Goal: Task Accomplishment & Management: Complete application form

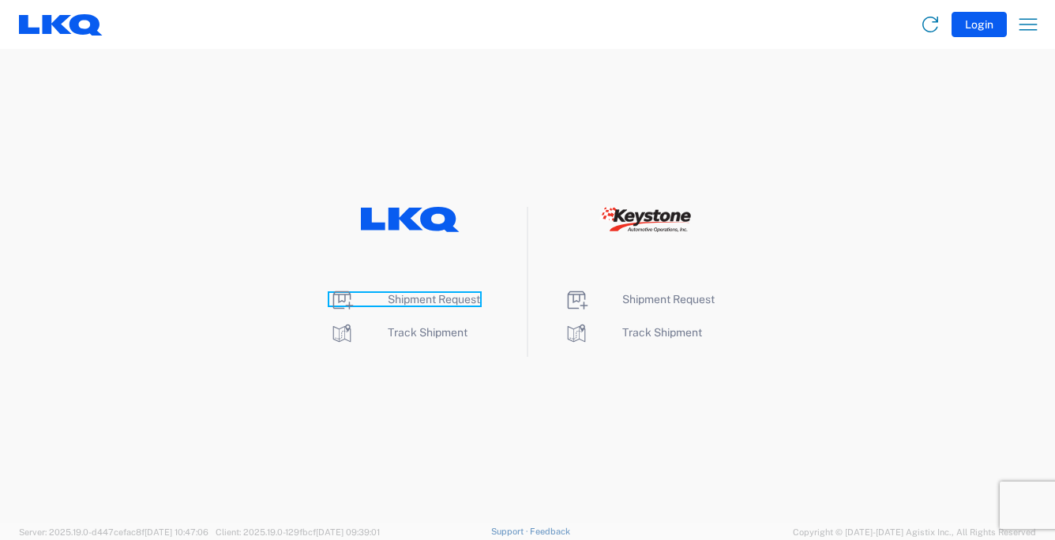
click at [441, 301] on span "Shipment Request" at bounding box center [434, 299] width 92 height 13
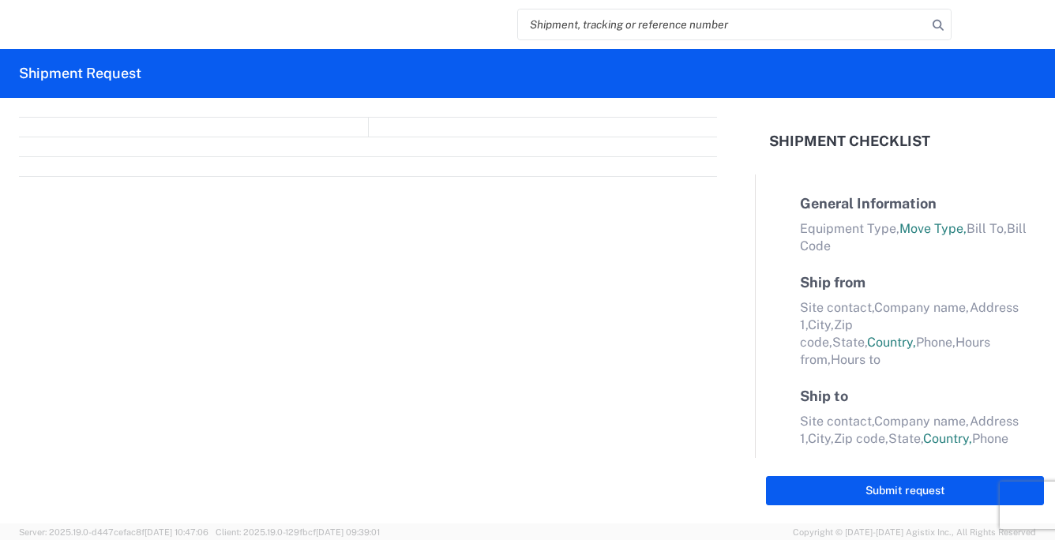
select select "FULL"
select select "LBS"
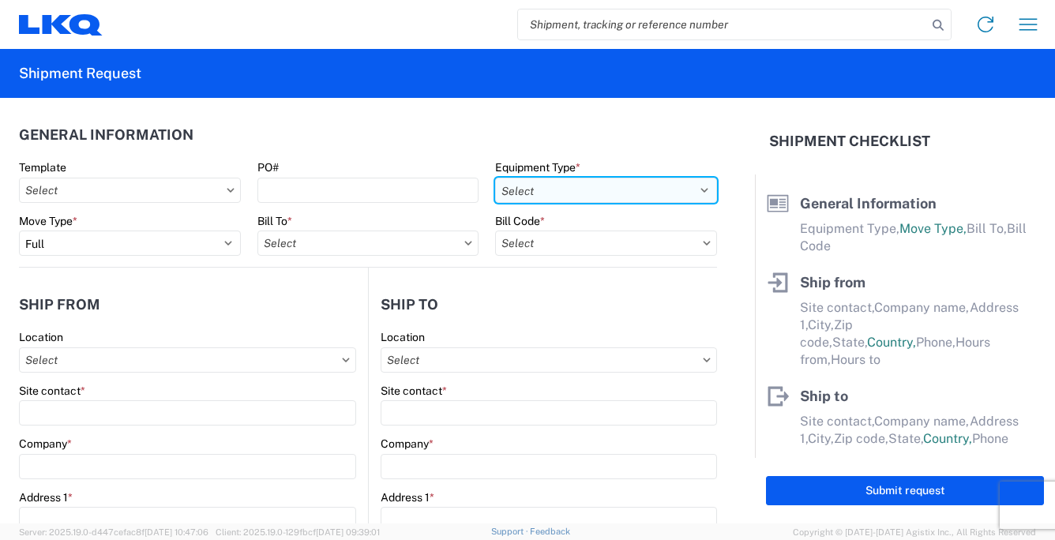
click at [696, 189] on select "Select 53’ Dry Van Flatbed Dropdeck (van) Lowboy (flatbed) Rail" at bounding box center [606, 190] width 222 height 25
select select "STDV"
click at [495, 178] on select "Select 53’ Dry Van Flatbed Dropdeck (van) Lowboy (flatbed) Rail" at bounding box center [606, 190] width 222 height 25
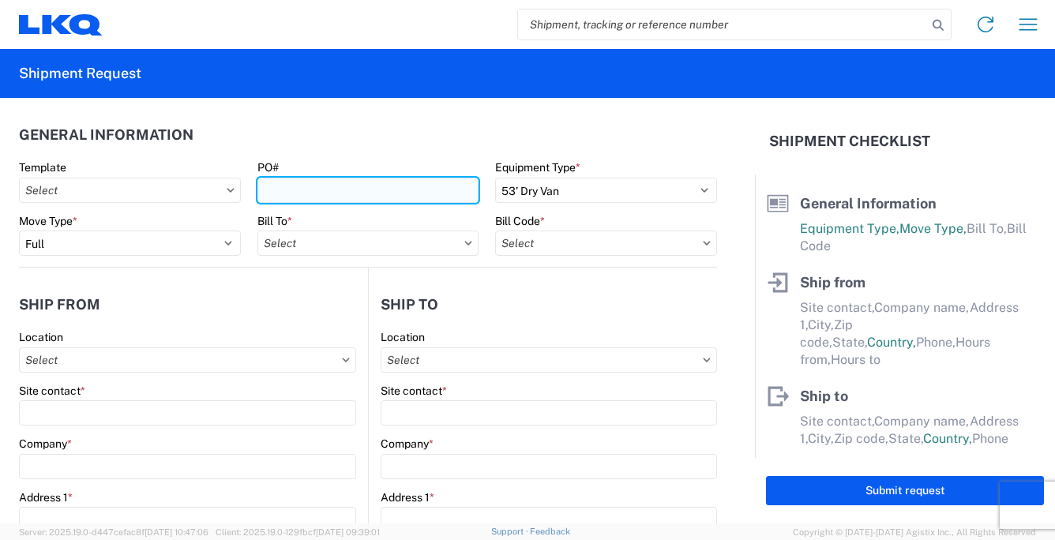
click at [328, 185] on input "PO#" at bounding box center [368, 190] width 222 height 25
type input "091925"
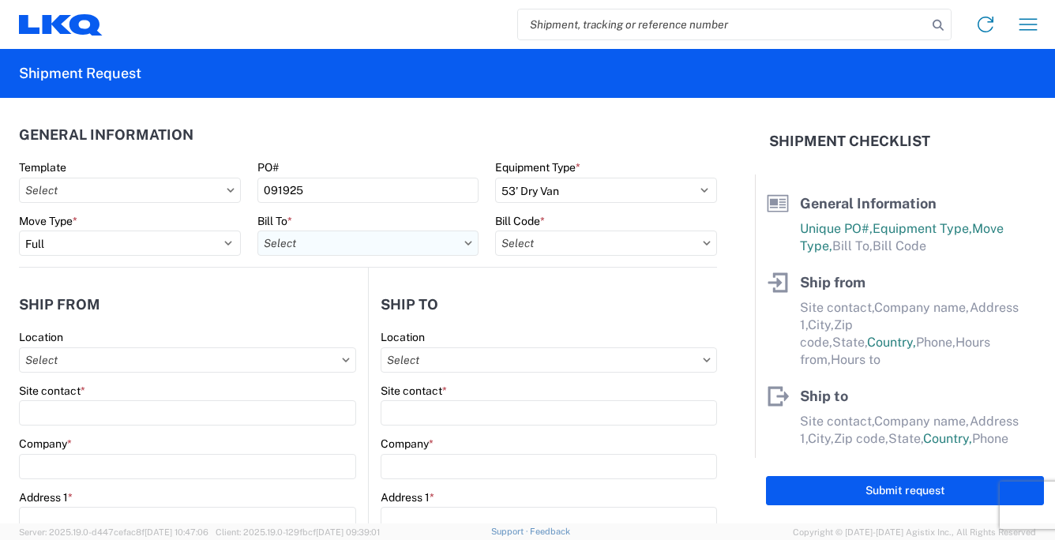
click at [286, 242] on input "text" at bounding box center [368, 243] width 222 height 25
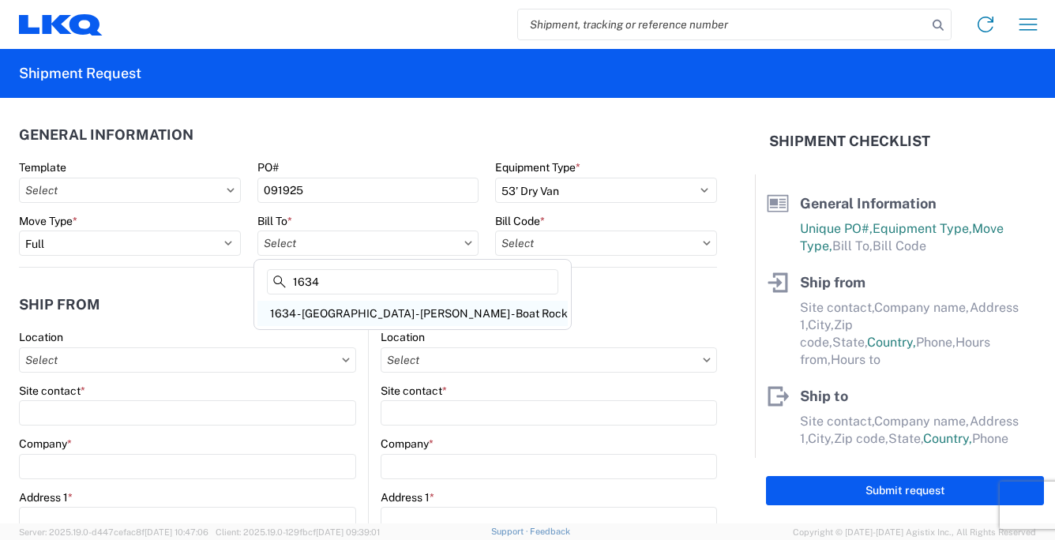
type input "1634"
click at [325, 310] on div "1634 - [GEOGRAPHIC_DATA] - [PERSON_NAME] - Boat Rock" at bounding box center [412, 313] width 310 height 25
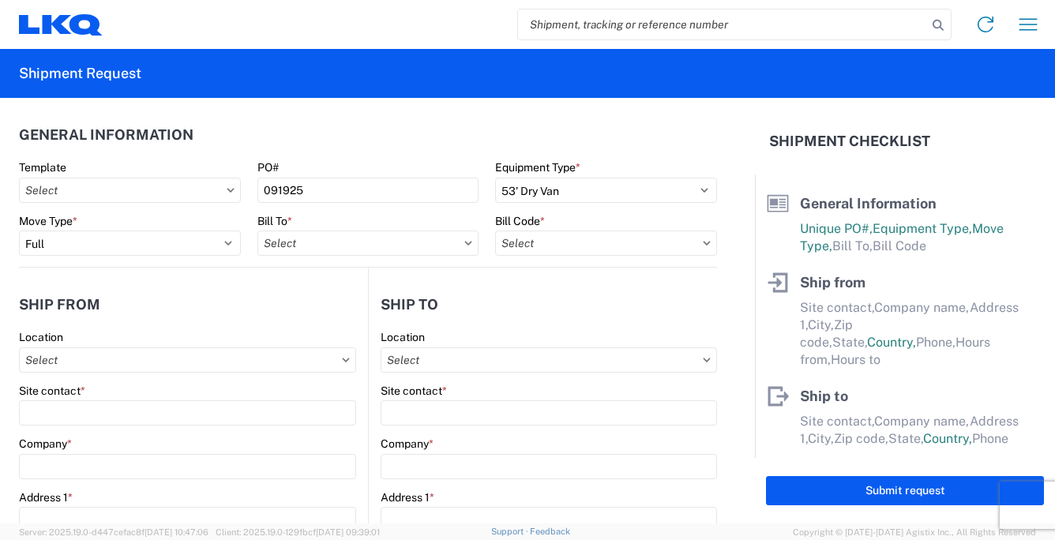
type input "1634 - [GEOGRAPHIC_DATA] - [PERSON_NAME] - Boat Rock"
click at [565, 249] on input "text" at bounding box center [606, 243] width 222 height 25
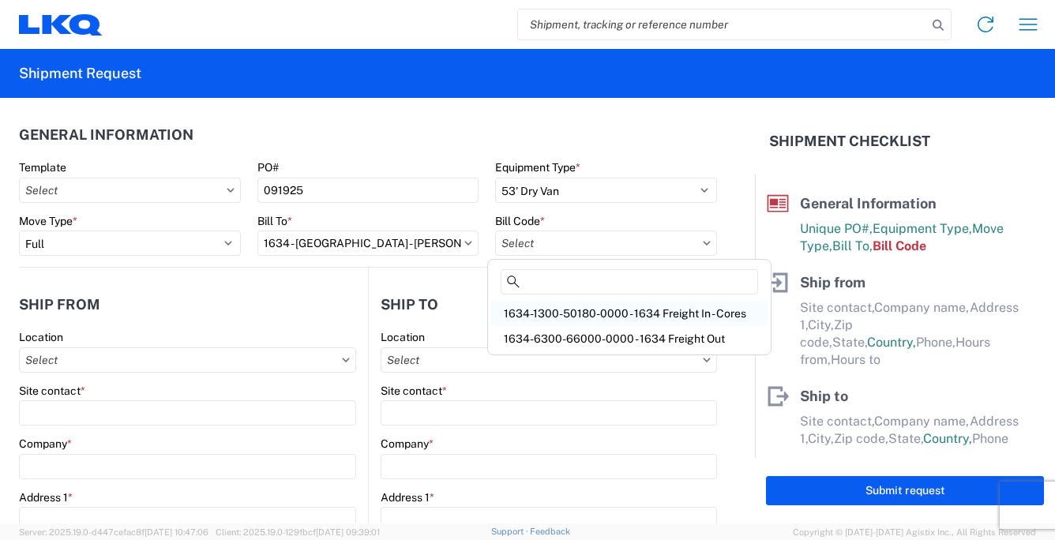
click at [566, 307] on div "1634-1300-50180-0000 - 1634 Freight In - Cores" at bounding box center [629, 313] width 276 height 25
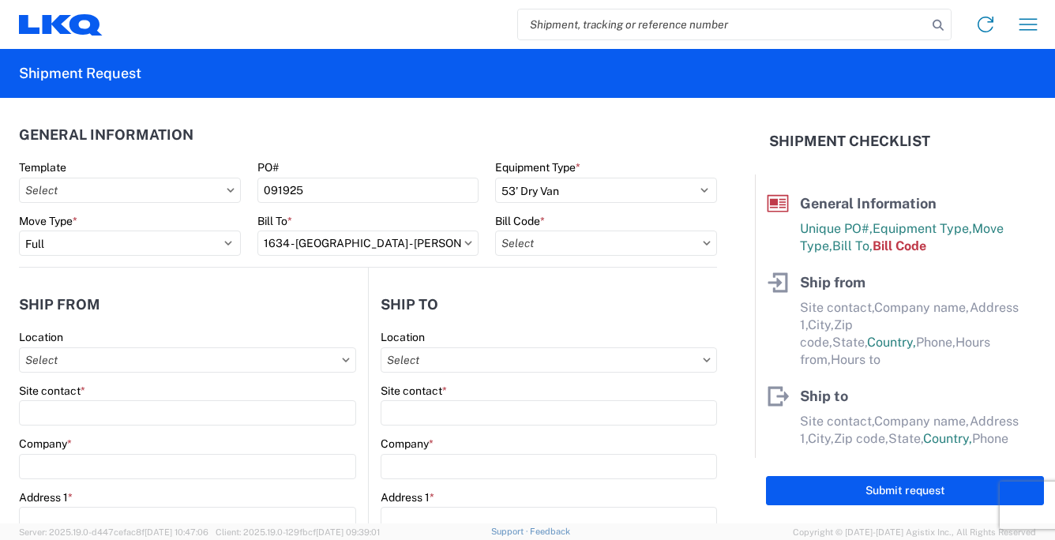
type input "1634-1300-50180-0000 - 1634 Freight In - Cores"
click at [81, 399] on div "Site contact *" at bounding box center [187, 405] width 337 height 43
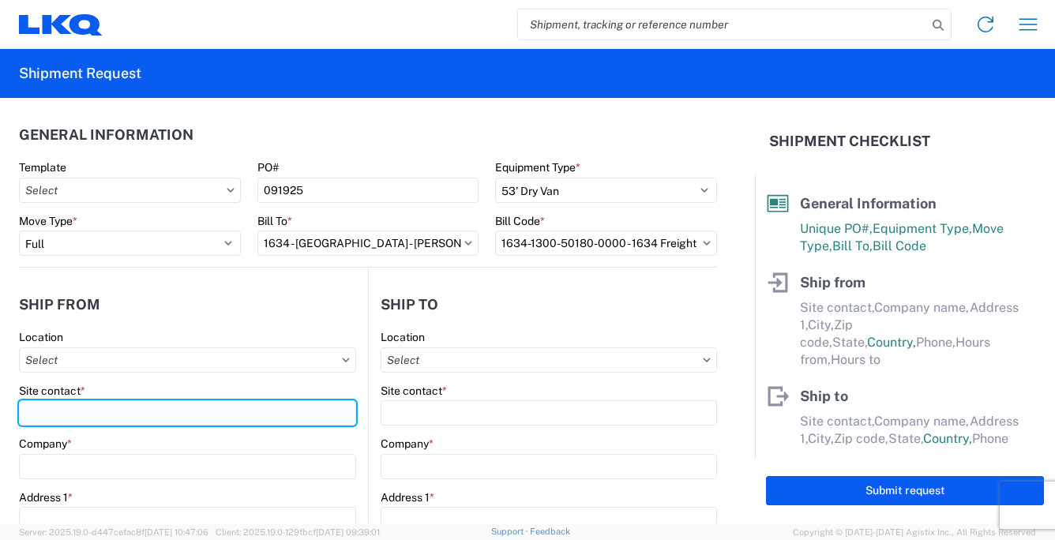
click at [68, 411] on input "Site contact *" at bounding box center [187, 412] width 337 height 25
type input "[PERSON_NAME]"
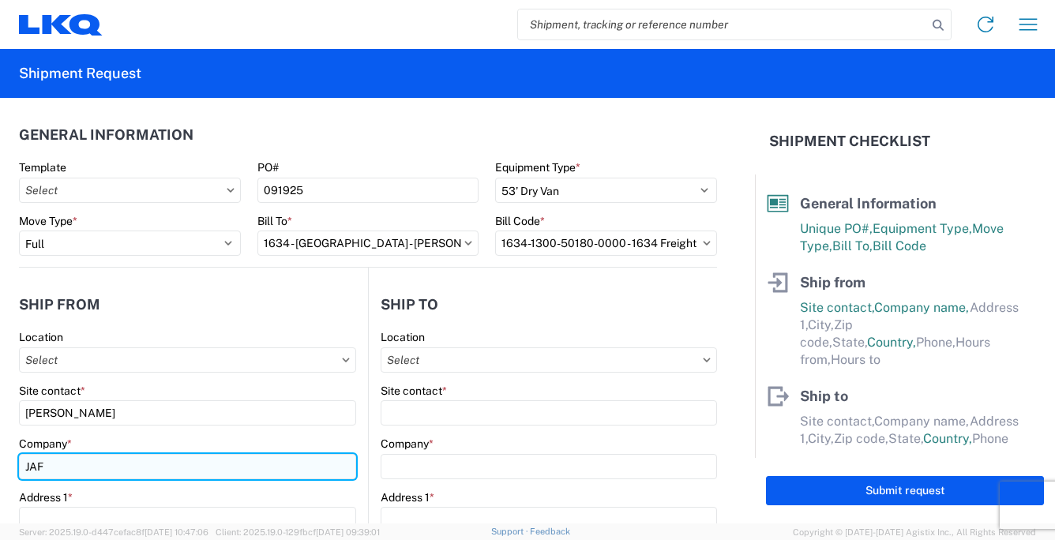
type input "JAFCORE LLC"
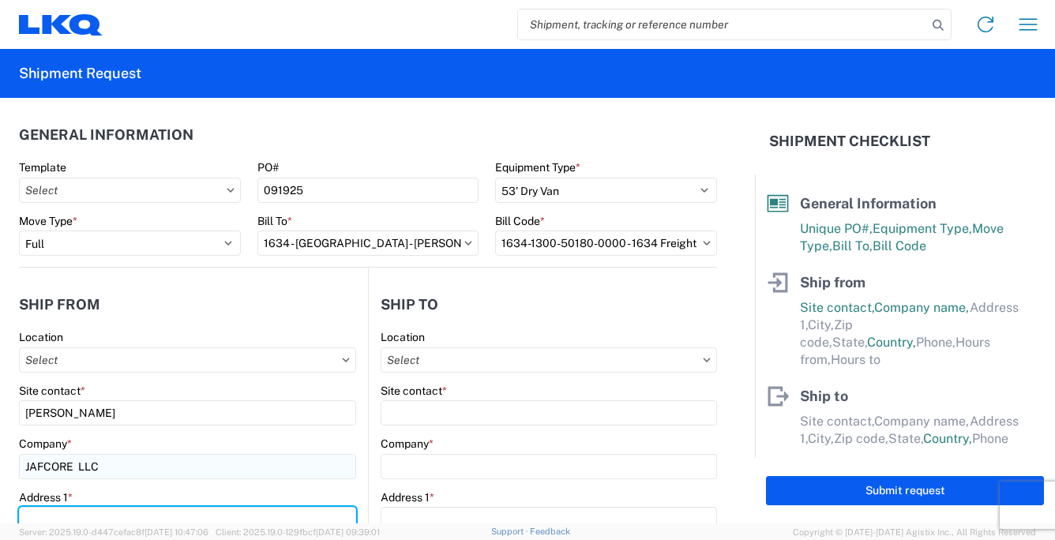
type input "[STREET_ADDRESS]"
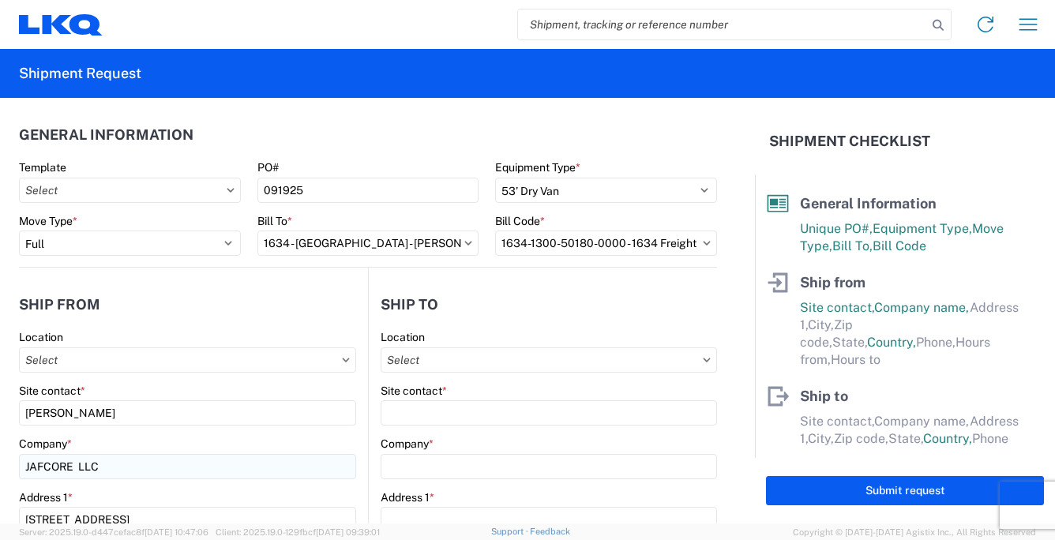
type input "FORT [PERSON_NAME]"
type input "34946"
select select "FL"
type input "[EMAIL_ADDRESS][DOMAIN_NAME]"
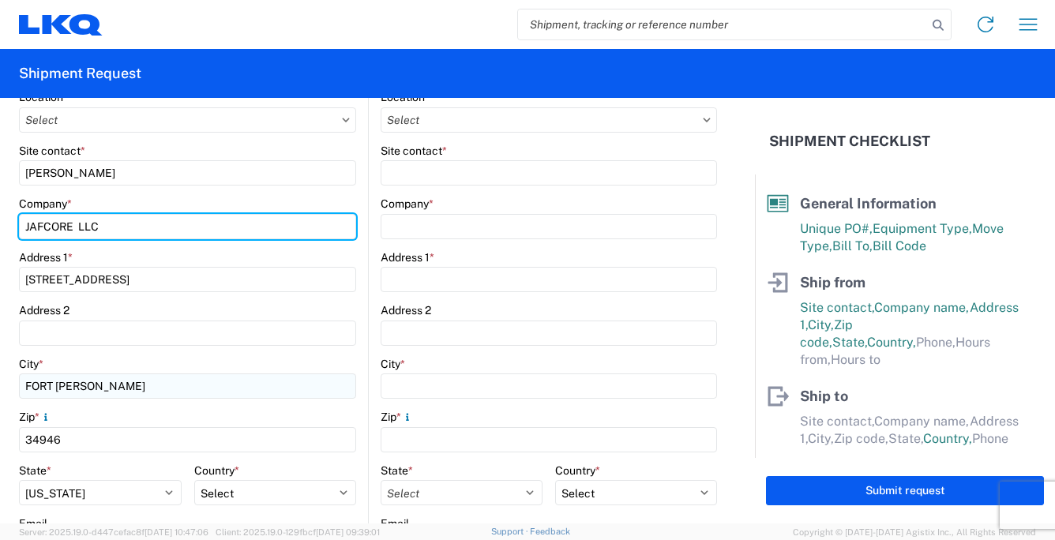
scroll to position [395, 0]
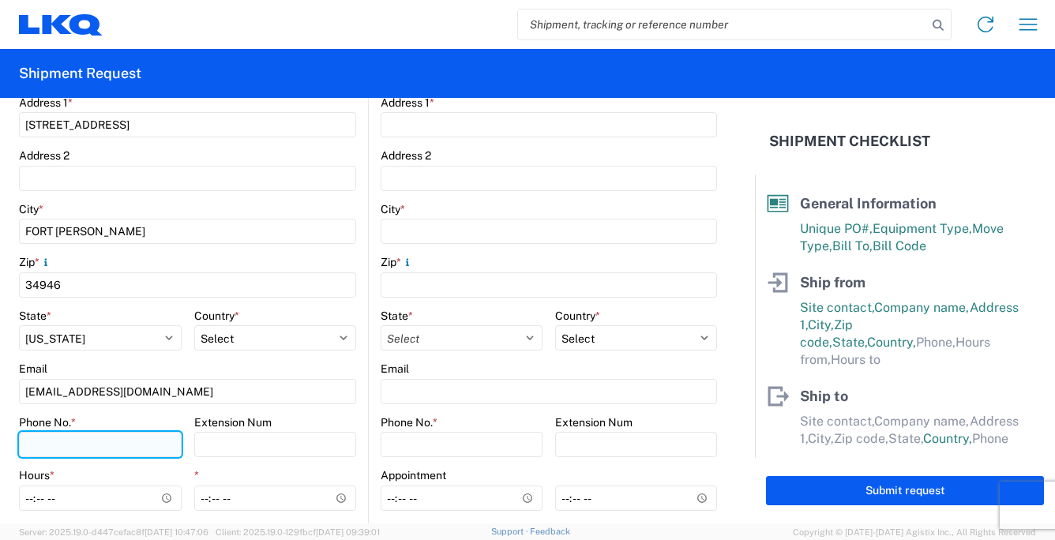
click at [42, 437] on input "Phone No. *" at bounding box center [100, 444] width 163 height 25
click at [38, 440] on input "Phone No. *" at bounding box center [100, 444] width 163 height 25
type input "[PHONE_NUMBER]"
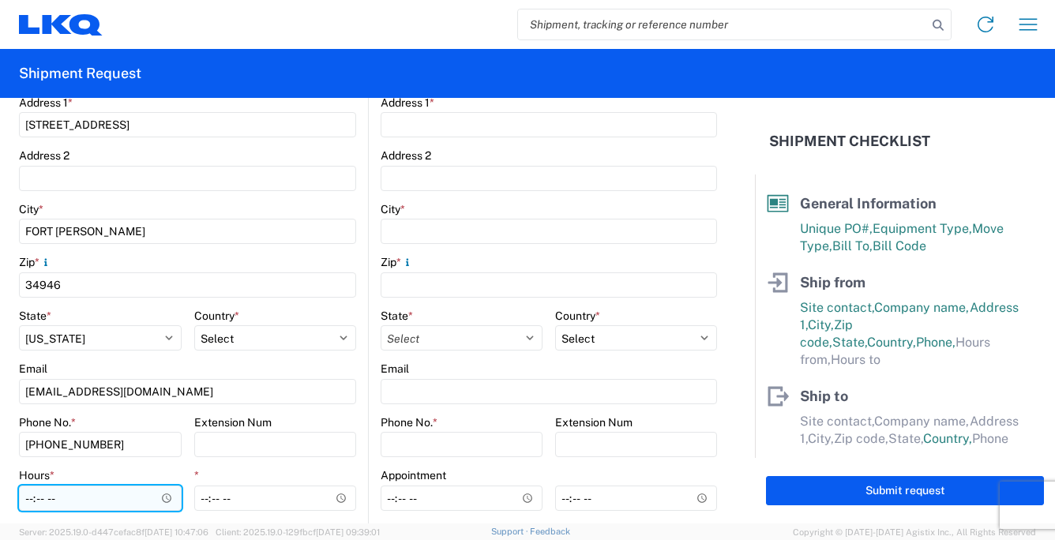
click at [29, 499] on input "Hours *" at bounding box center [100, 498] width 163 height 25
click at [29, 501] on input "Hours *" at bounding box center [100, 498] width 163 height 25
type input "13:00"
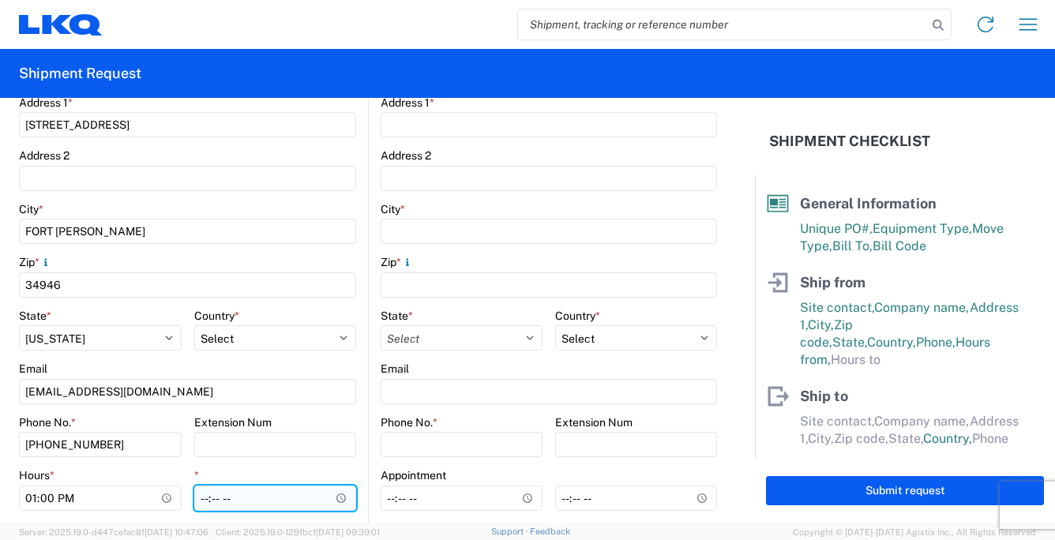
click at [202, 497] on input "*" at bounding box center [275, 498] width 163 height 25
type input "17:00"
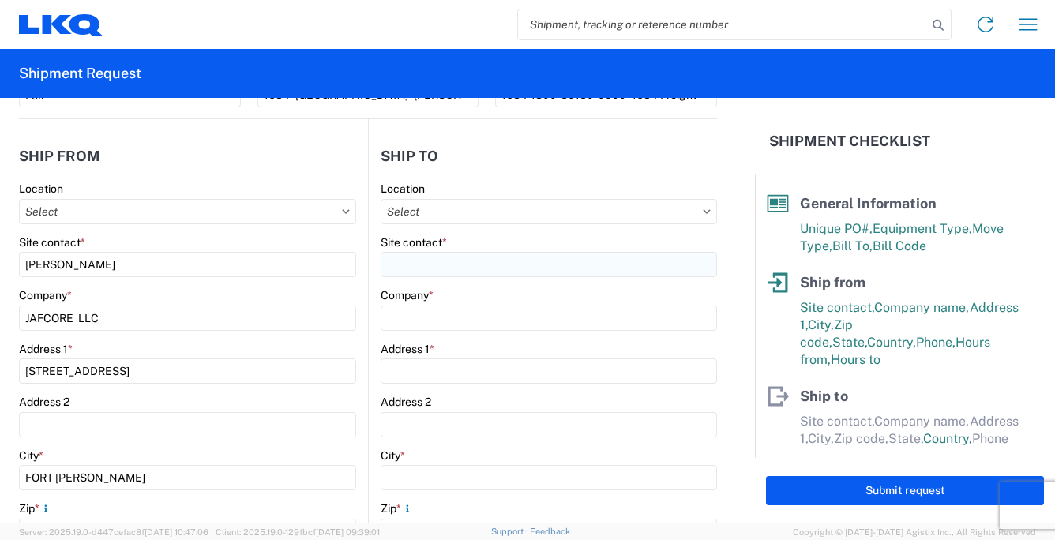
scroll to position [0, 0]
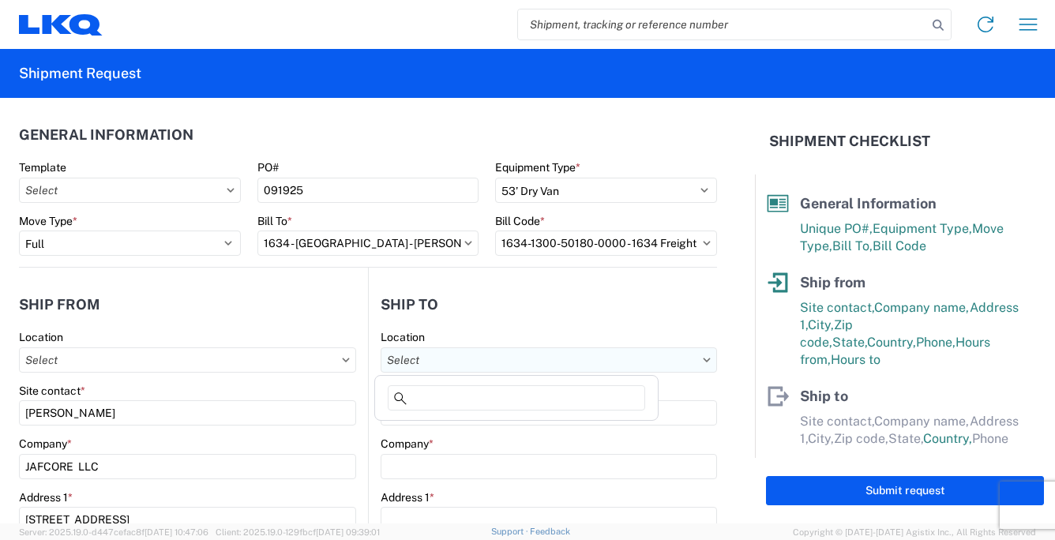
click at [417, 360] on input "text" at bounding box center [549, 359] width 336 height 25
type input "1760"
click at [456, 431] on div "1760 - LKQ Best Core" at bounding box center [516, 429] width 276 height 25
type input "1760 - LKQ Best Core"
type input "LKQ Corporation"
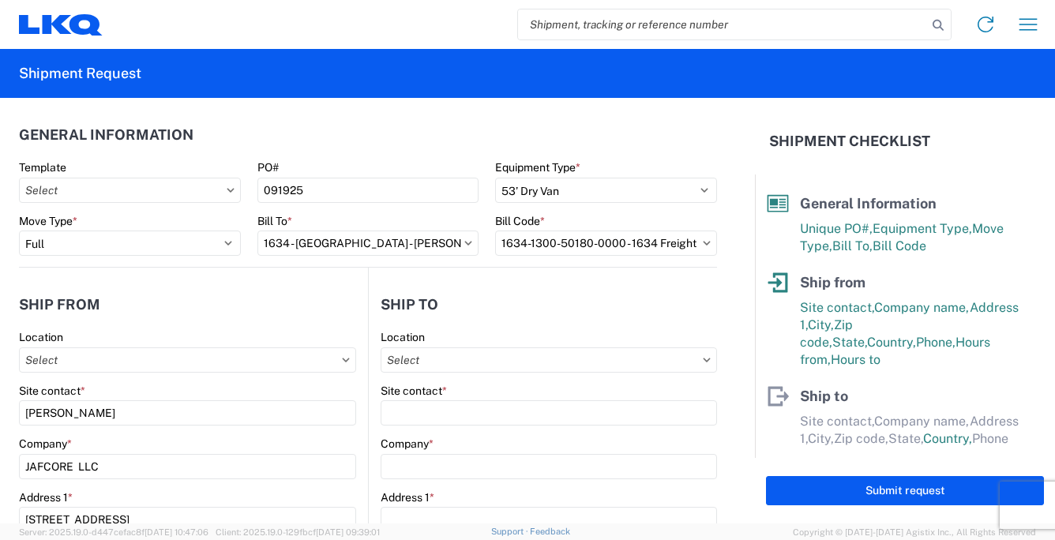
type input "1710 W Mount Houston Rd"
type input "Houston"
type input "77038"
select select "US"
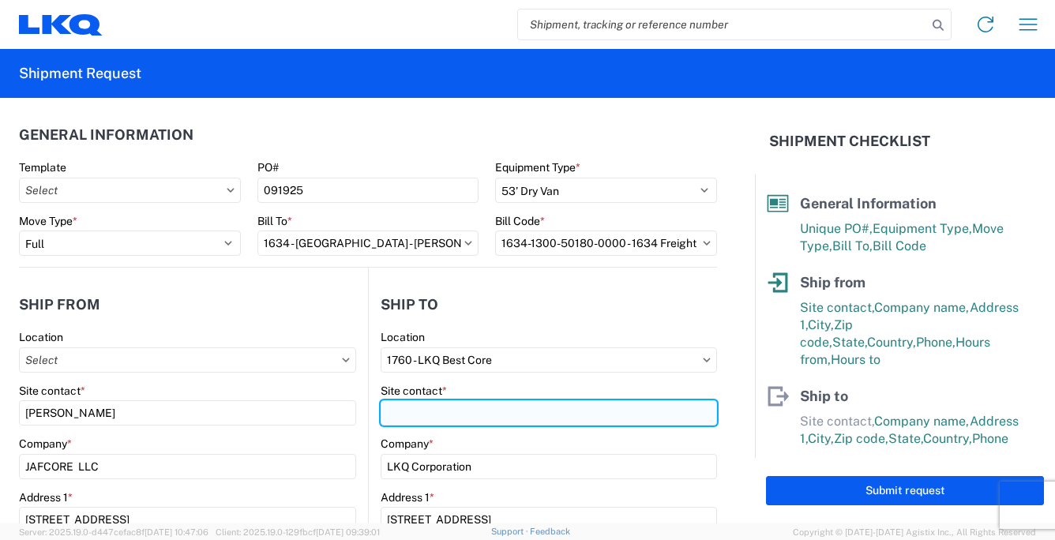
click at [417, 410] on input "Site contact *" at bounding box center [549, 412] width 336 height 25
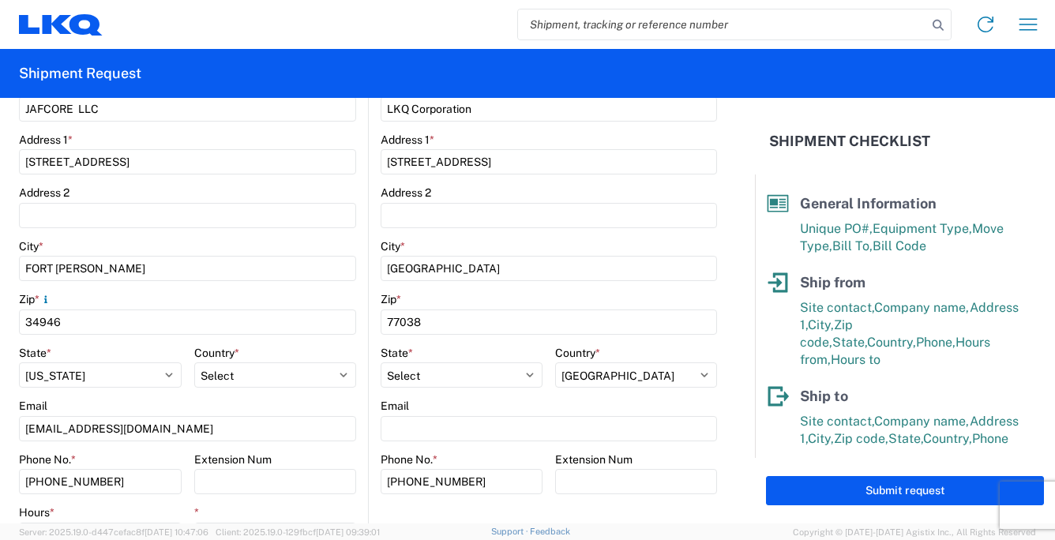
scroll to position [395, 0]
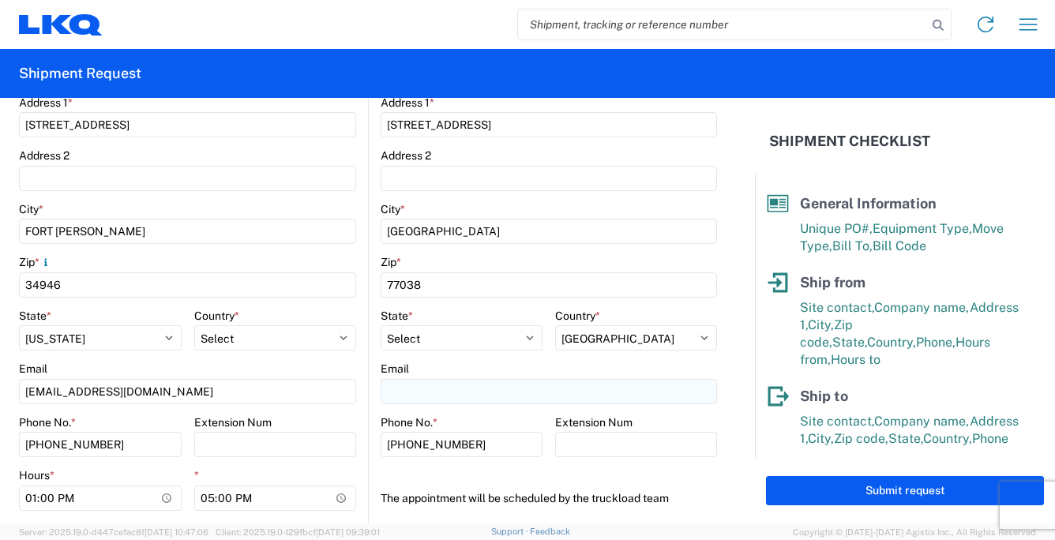
type input "ALFREDO GARCIA"
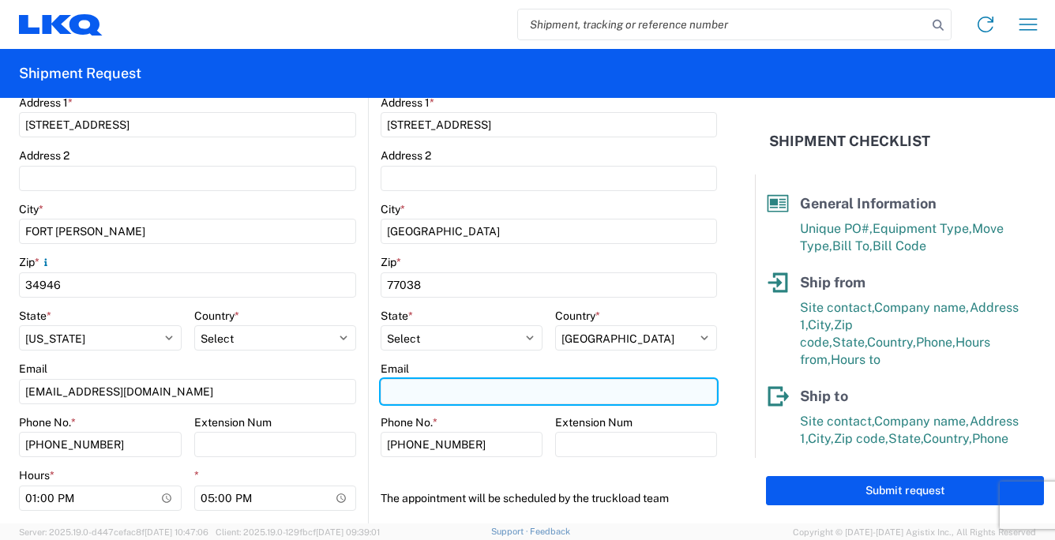
click at [414, 392] on input "Email" at bounding box center [549, 391] width 336 height 25
type input "acgarcia@lkqcorp.com"
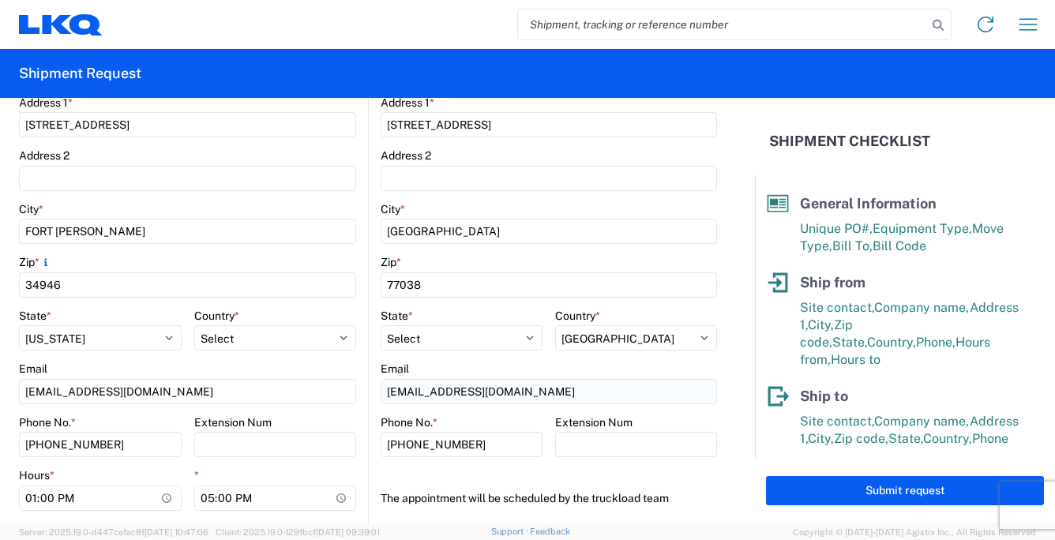
type input "[PERSON_NAME]"
type input "[EMAIL_ADDRESS][DOMAIN_NAME]"
type input "[PHONE_NUMBER]"
type input "2025-09-18"
type input "2025-09-22"
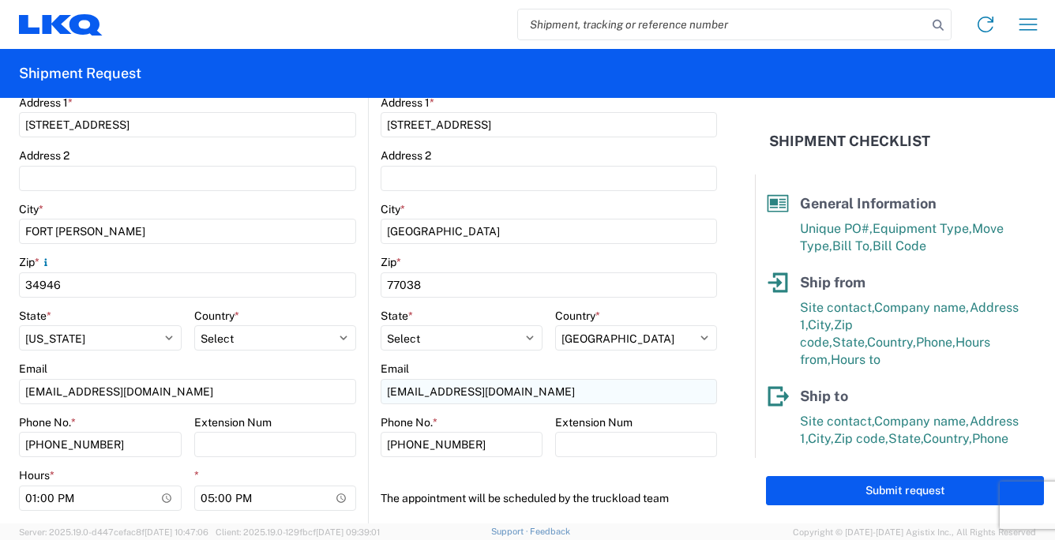
type input "[DATE]"
type input "40000"
type input "19"
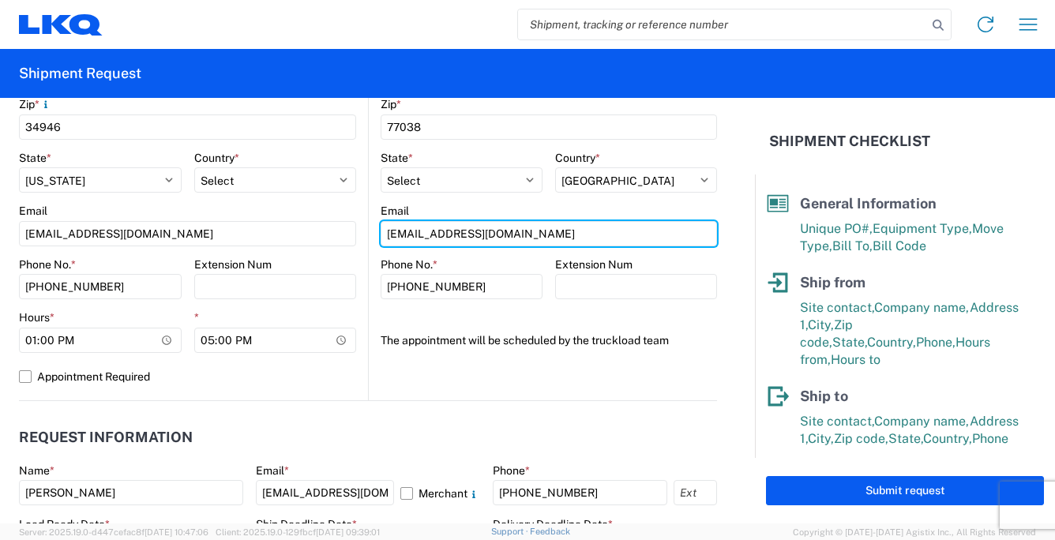
scroll to position [711, 0]
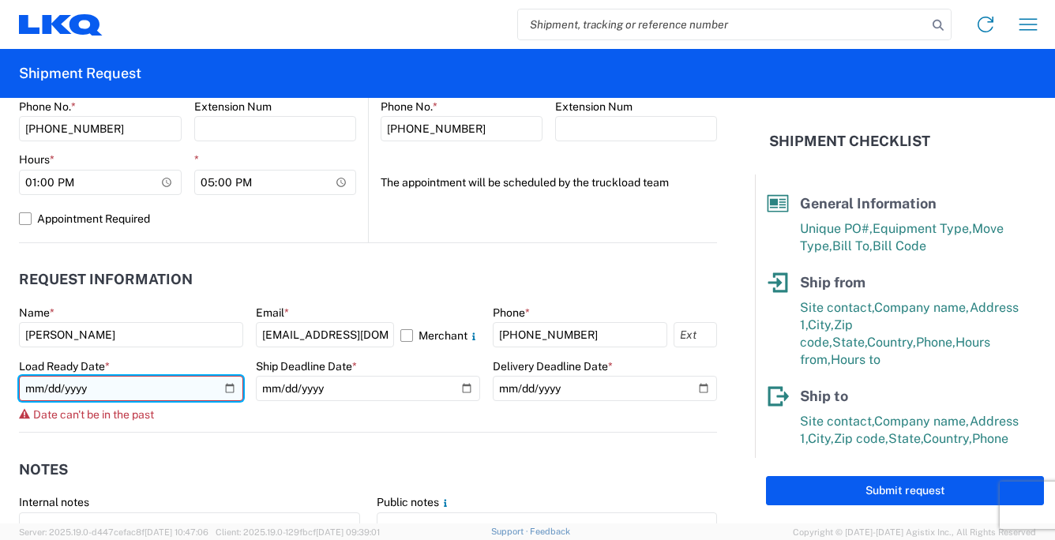
click at [226, 389] on input "2025-09-18" at bounding box center [131, 388] width 224 height 25
type input "[DATE]"
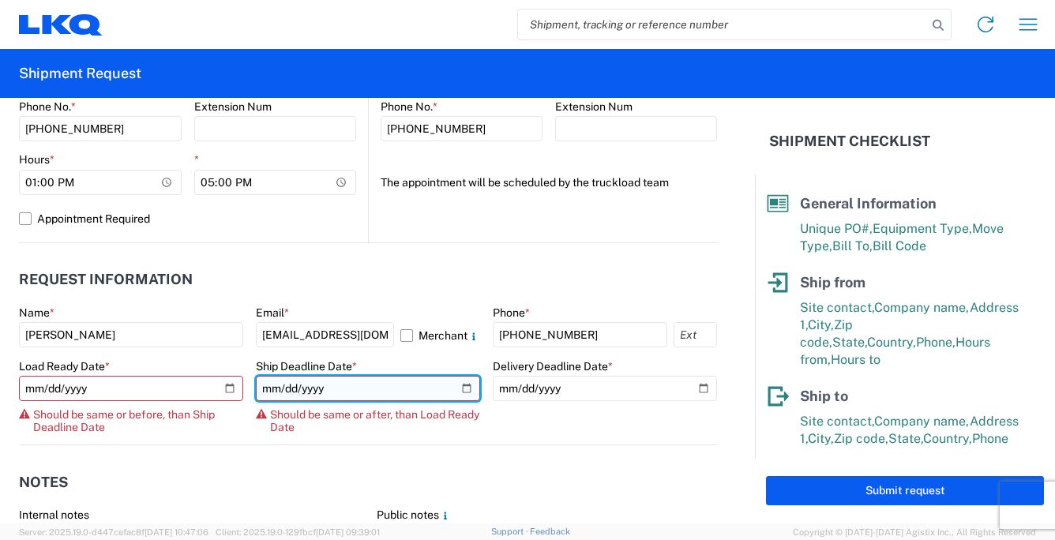
click at [456, 388] on input "2025-09-22" at bounding box center [368, 388] width 224 height 25
type input "[DATE]"
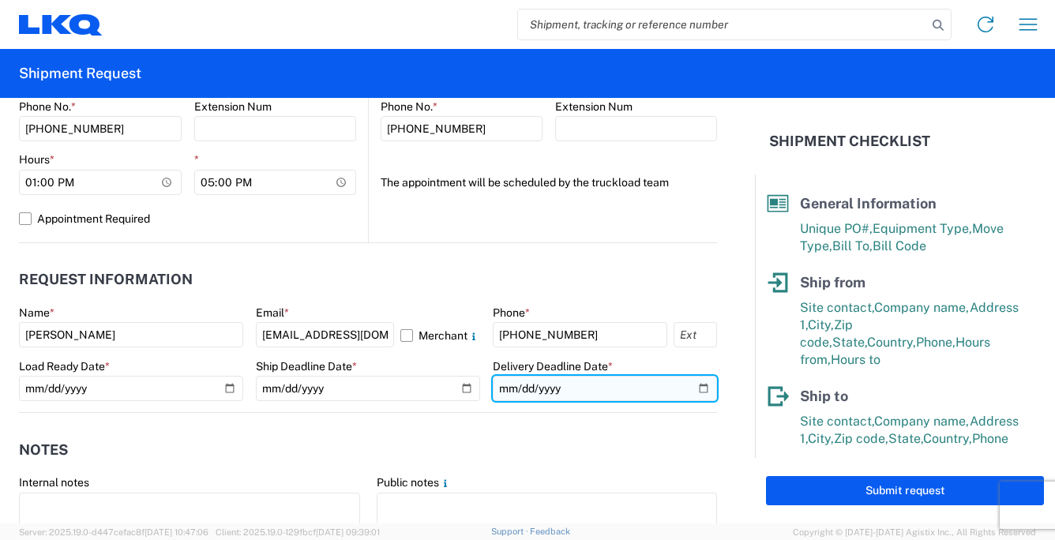
click at [688, 388] on input "[DATE]" at bounding box center [605, 388] width 224 height 25
type input "2025-09-29"
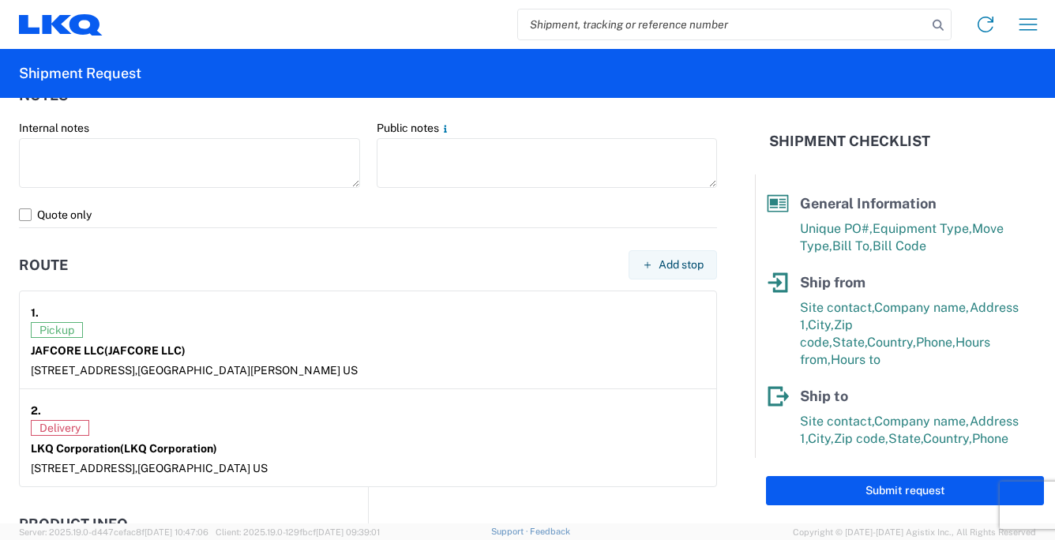
scroll to position [1263, 0]
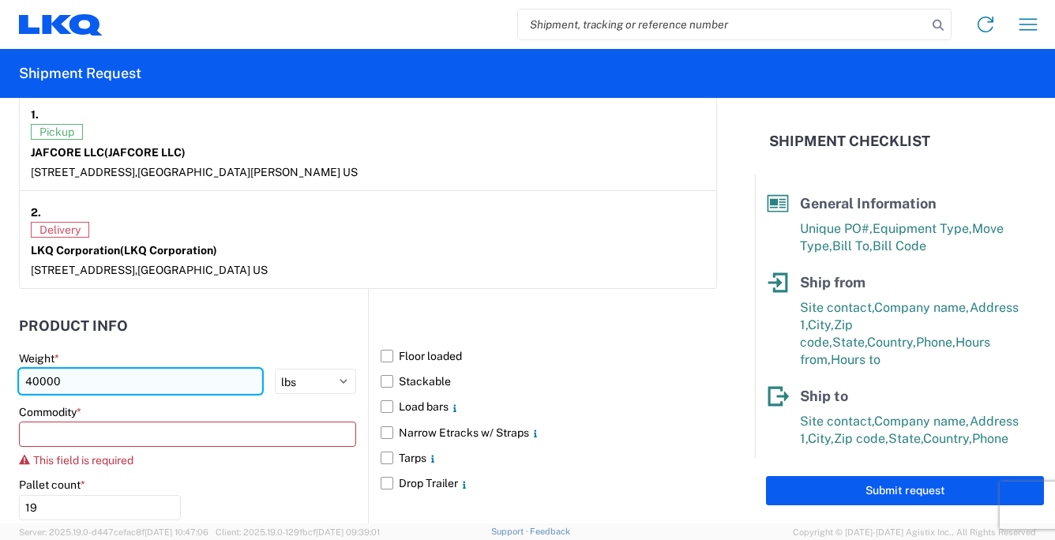
click at [84, 381] on input "40000" at bounding box center [140, 381] width 243 height 25
type input "4"
type input "41000"
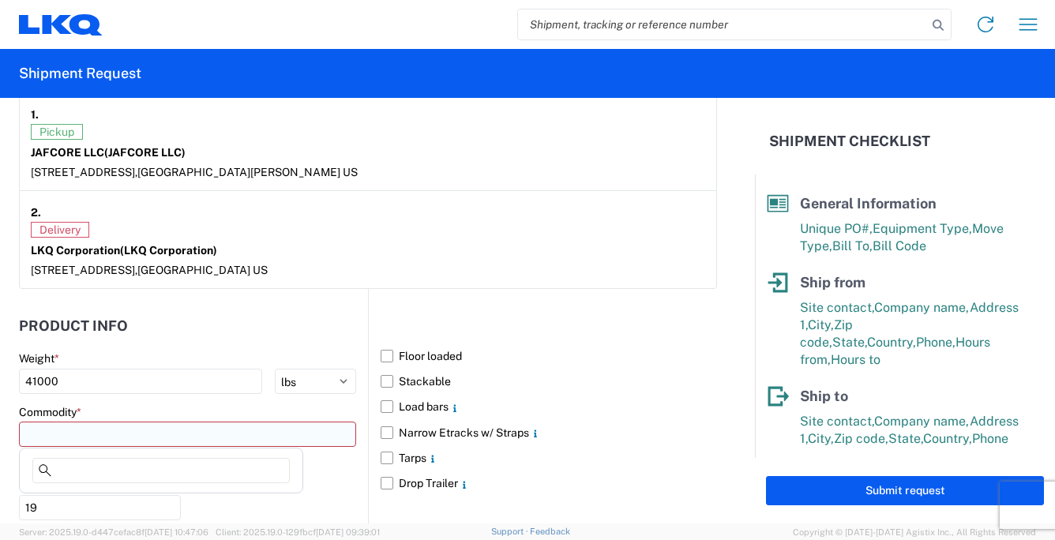
click at [84, 433] on input at bounding box center [187, 434] width 337 height 25
click at [78, 429] on input at bounding box center [187, 434] width 337 height 25
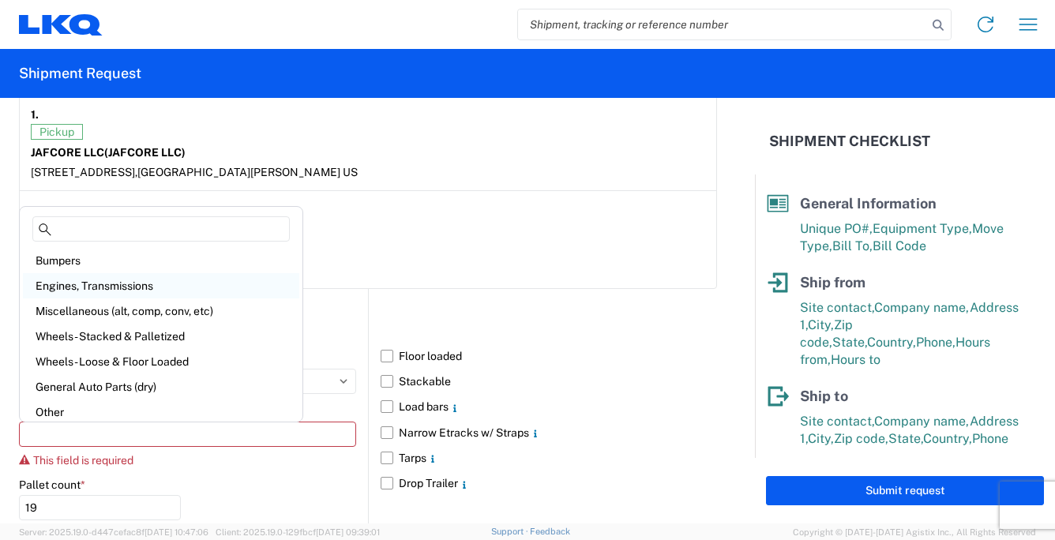
click at [123, 284] on div "Engines, Transmissions" at bounding box center [161, 285] width 276 height 25
type input "Engines, Transmissions"
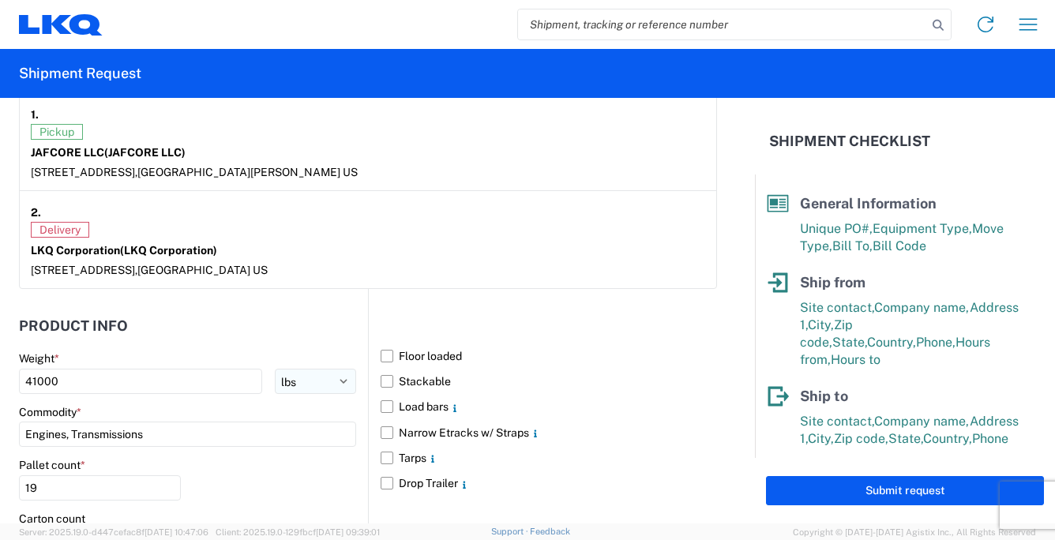
scroll to position [1342, 0]
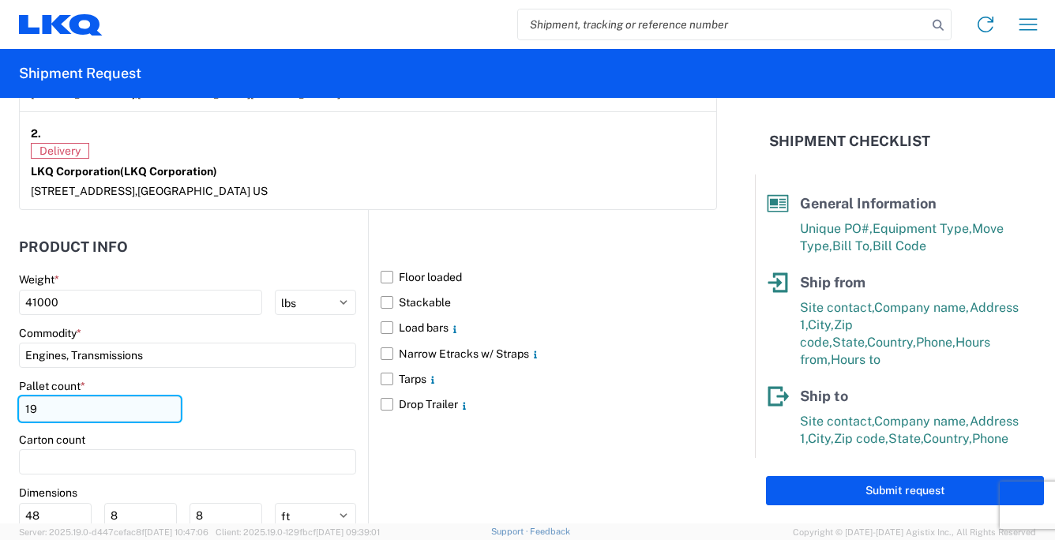
click at [57, 410] on input "19" at bounding box center [100, 408] width 162 height 25
type input "1"
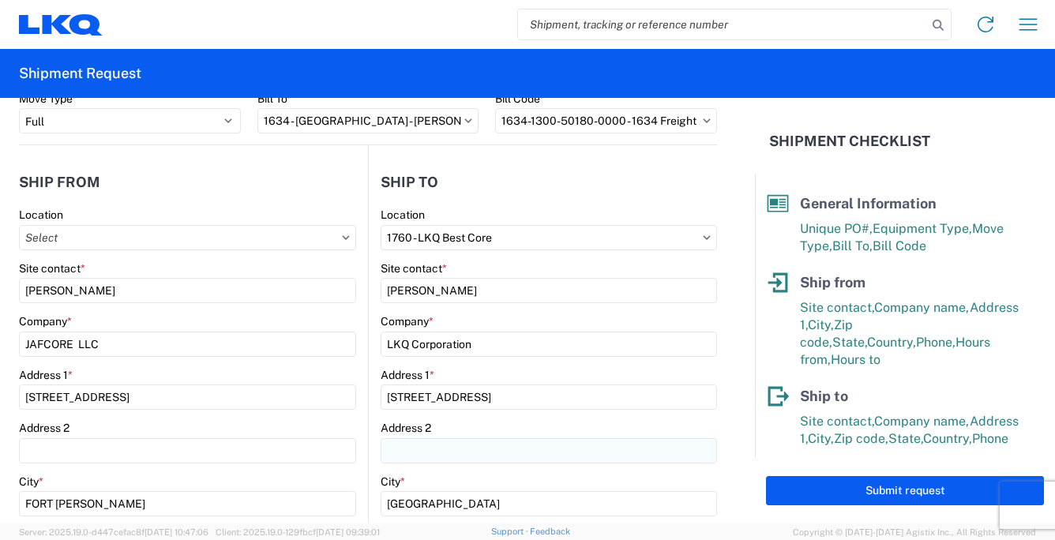
scroll to position [0, 0]
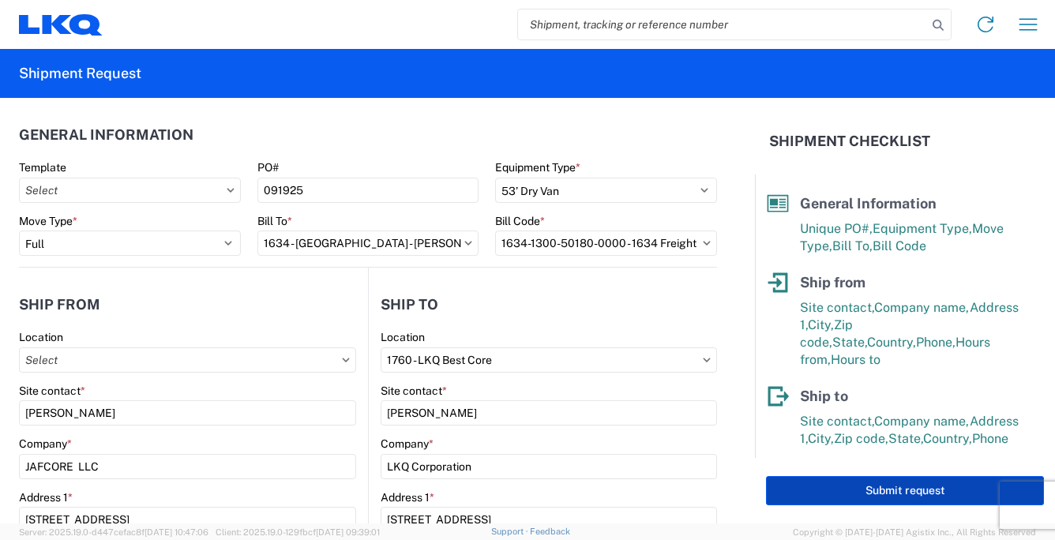
type input "24"
click at [804, 492] on button "Submit request" at bounding box center [905, 490] width 278 height 29
select select "FL"
select select "US"
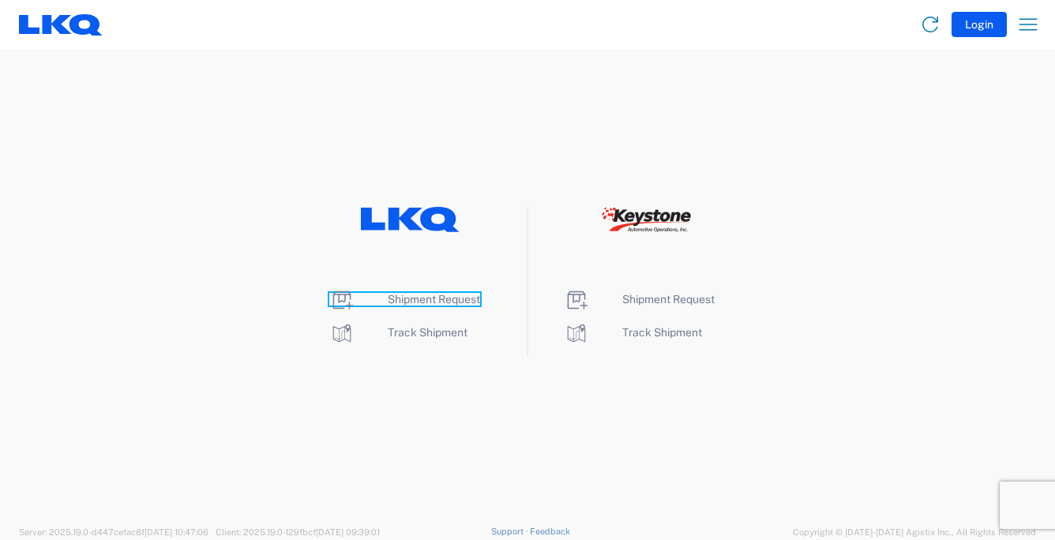
click at [453, 300] on span "Shipment Request" at bounding box center [434, 299] width 92 height 13
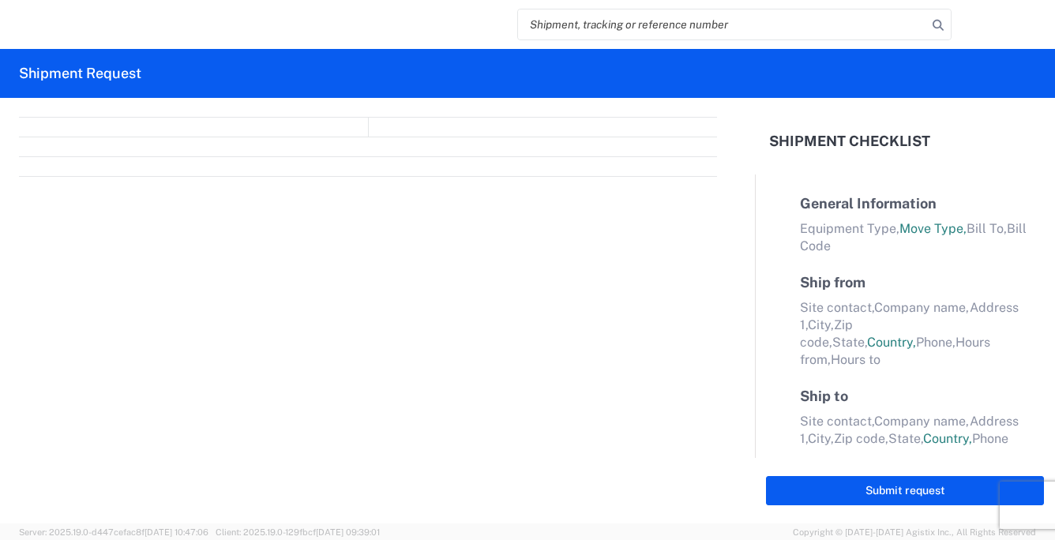
select select "FULL"
select select "LBS"
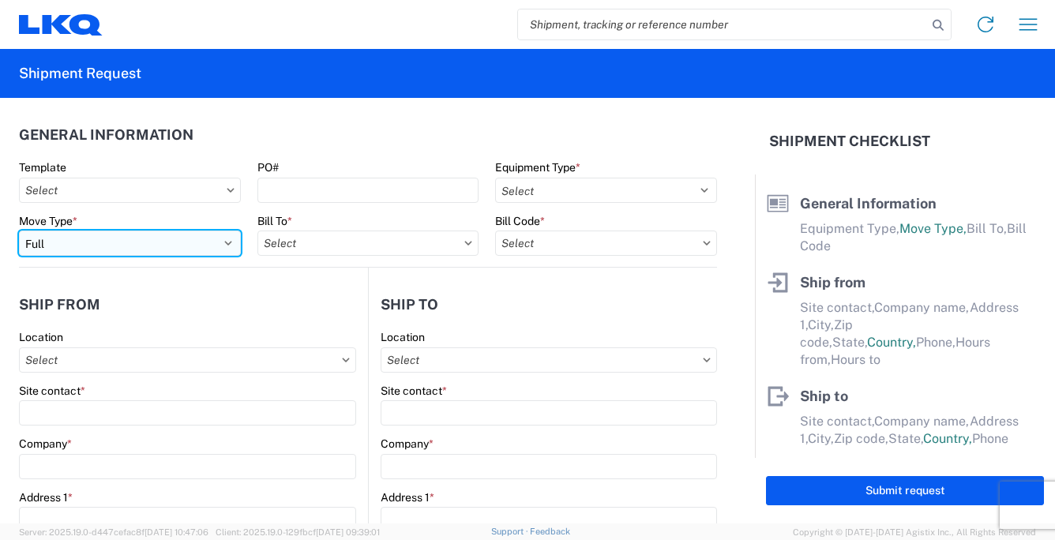
click at [221, 240] on select "Select Full Partial TL" at bounding box center [130, 243] width 222 height 25
select select "PARTIAL_TL"
click at [19, 231] on select "Select Full Partial TL" at bounding box center [130, 243] width 222 height 25
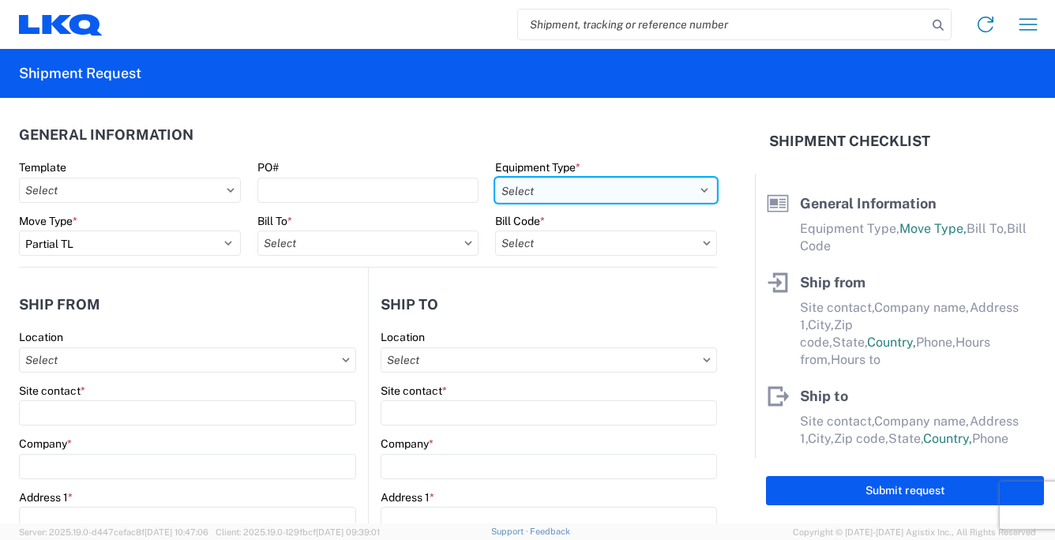
click at [691, 192] on select "Select 53’ Dry Van Flatbed Dropdeck (van) Lowboy (flatbed) Rail" at bounding box center [606, 190] width 222 height 25
select select "STDV"
click at [495, 178] on select "Select 53’ Dry Van Flatbed Dropdeck (van) Lowboy (flatbed) Rail" at bounding box center [606, 190] width 222 height 25
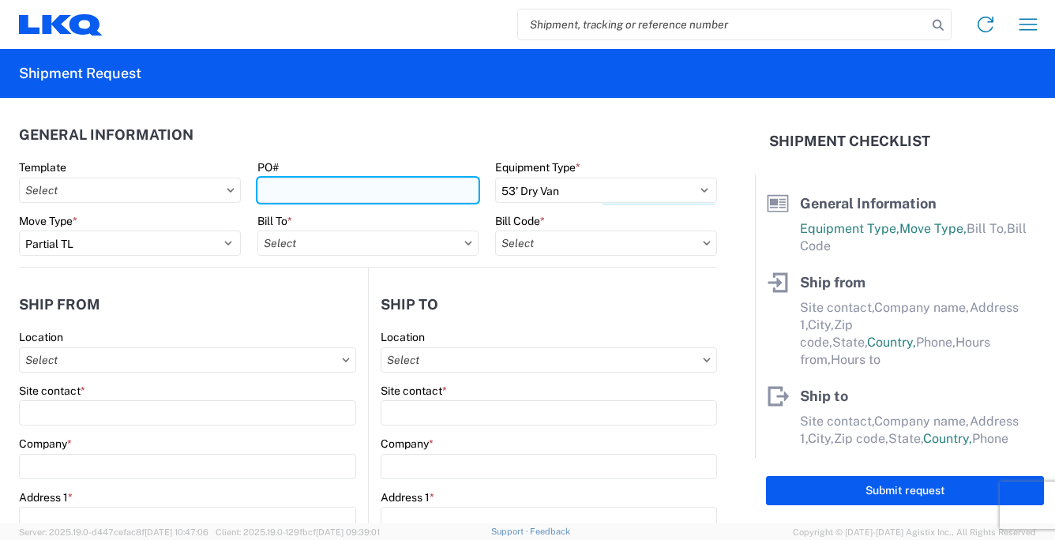
click at [320, 190] on input "PO#" at bounding box center [368, 190] width 222 height 25
type input "[DATE]"
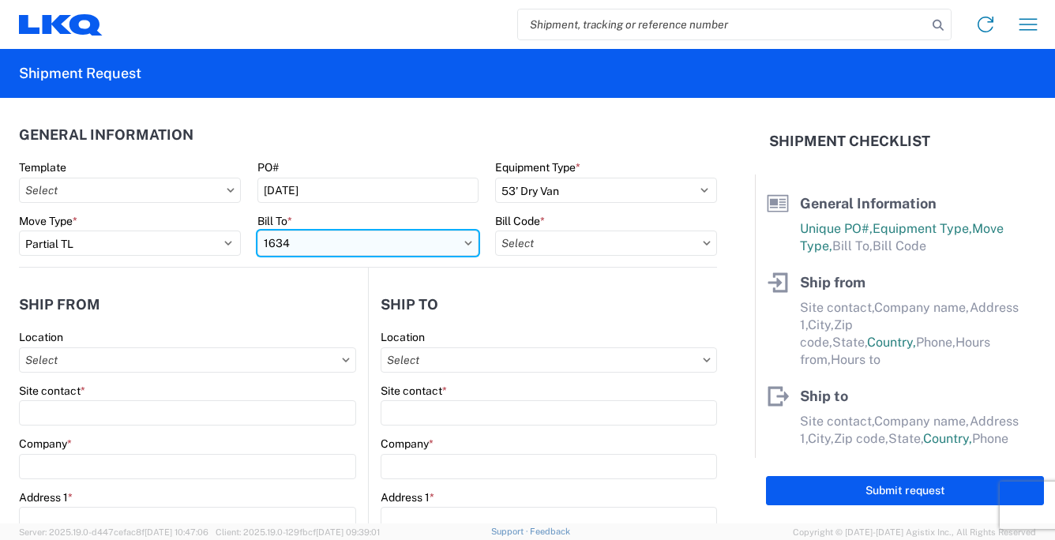
type input "1634"
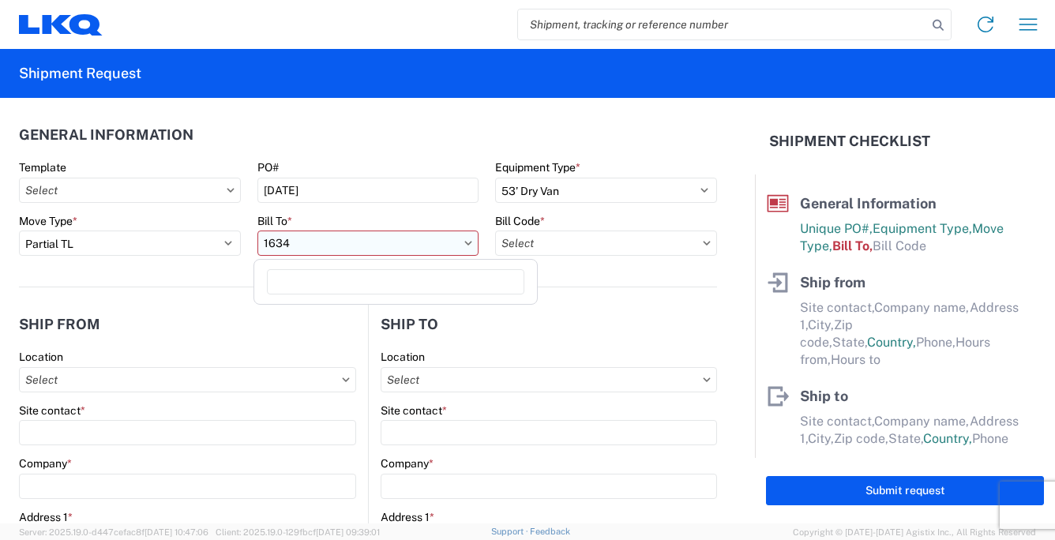
click at [348, 245] on input "1634" at bounding box center [368, 243] width 222 height 25
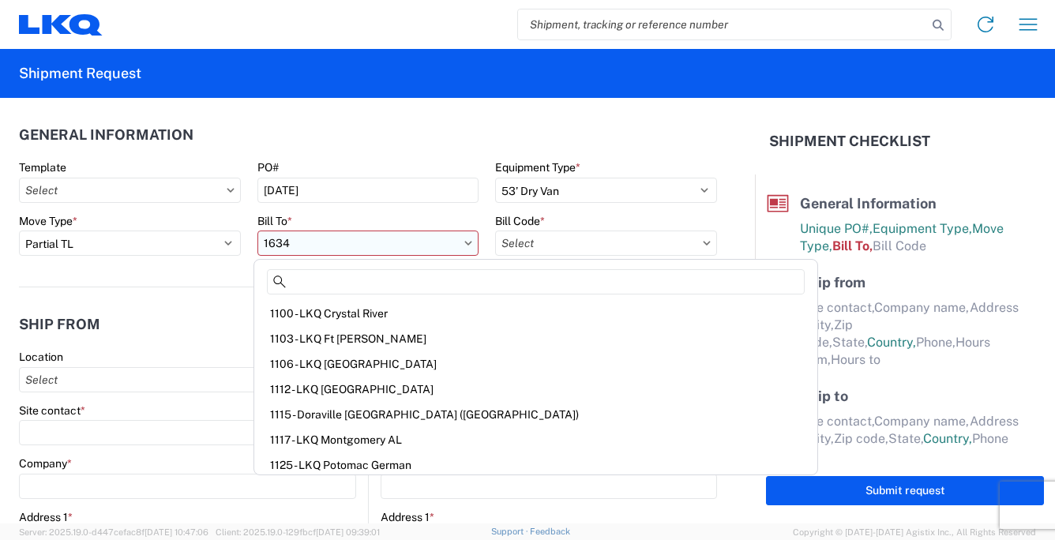
click at [317, 243] on input "1634" at bounding box center [368, 243] width 222 height 25
click at [299, 241] on input "1634" at bounding box center [368, 243] width 222 height 25
drag, startPoint x: 288, startPoint y: 242, endPoint x: 278, endPoint y: 242, distance: 10.3
click at [278, 242] on input "1634" at bounding box center [368, 243] width 222 height 25
drag, startPoint x: 289, startPoint y: 241, endPoint x: 262, endPoint y: 238, distance: 27.0
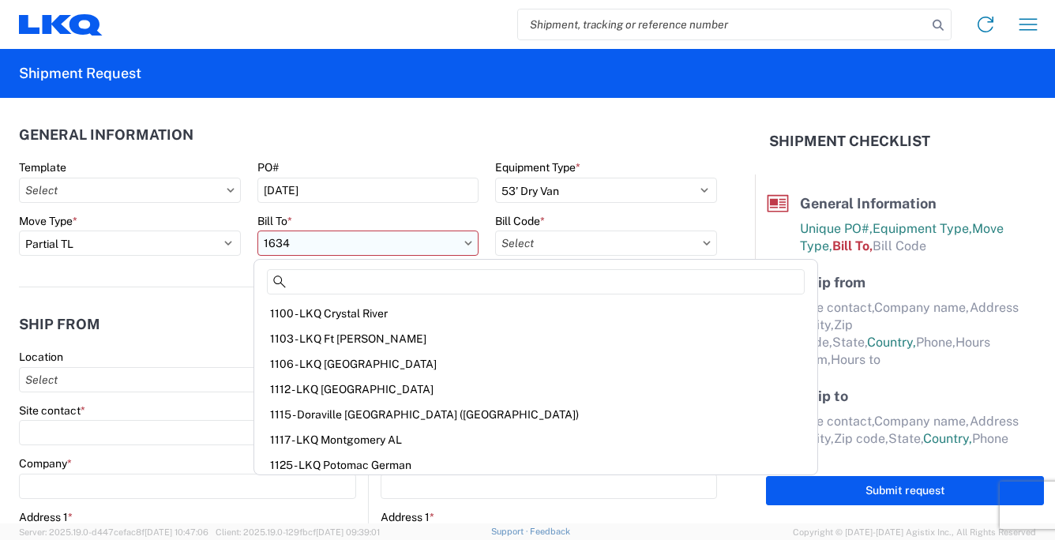
click at [259, 238] on input "1634" at bounding box center [368, 243] width 222 height 25
click at [335, 241] on input "1634" at bounding box center [368, 243] width 222 height 25
click at [308, 240] on input "1634" at bounding box center [368, 243] width 222 height 25
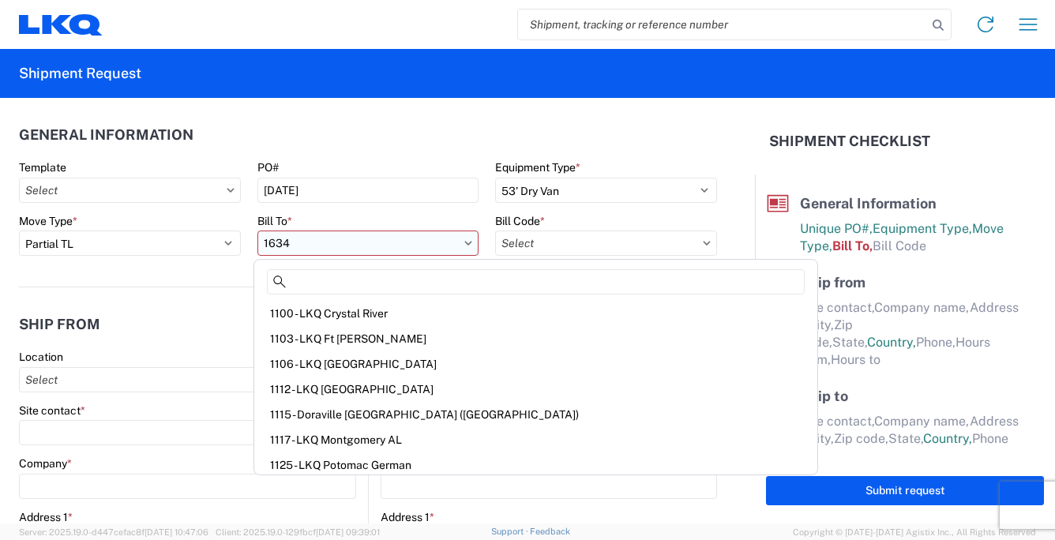
click at [308, 240] on input "1634" at bounding box center [368, 243] width 222 height 25
click at [464, 244] on icon at bounding box center [468, 243] width 8 height 5
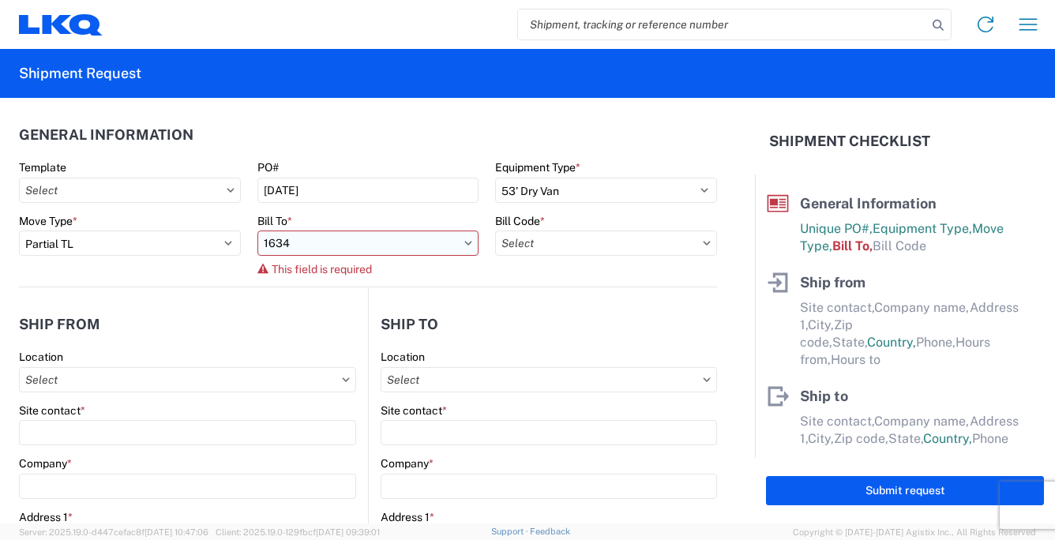
click at [298, 246] on input "1634" at bounding box center [368, 243] width 222 height 25
drag, startPoint x: 289, startPoint y: 243, endPoint x: 240, endPoint y: 242, distance: 49.0
click at [240, 242] on div "Move Type * Select Full Partial TL Bill To * 1634 This field is required [PERSO…" at bounding box center [368, 250] width 715 height 73
click at [287, 241] on input "1634" at bounding box center [368, 243] width 222 height 25
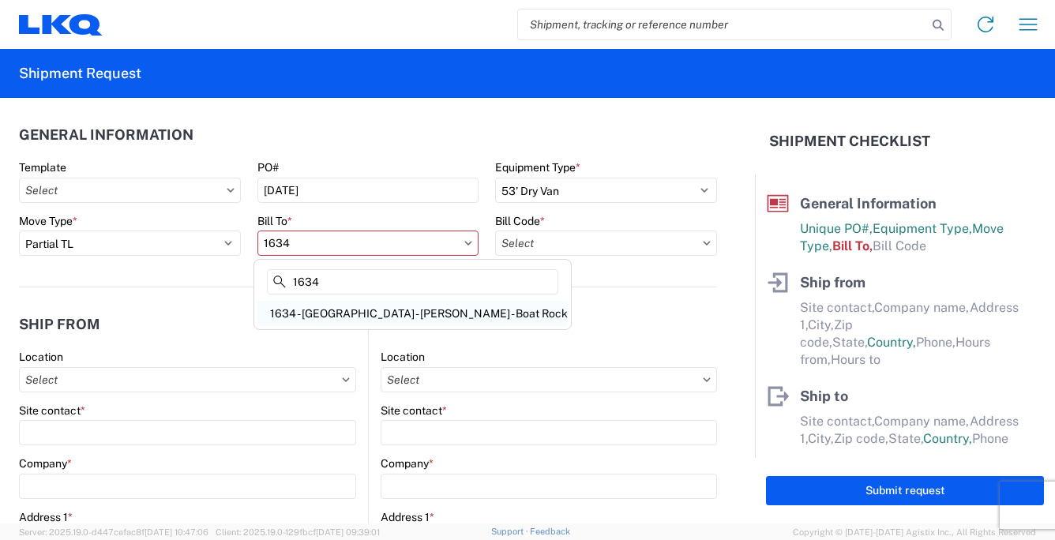
type input "1634"
click at [331, 313] on div "1634 - [GEOGRAPHIC_DATA] - [PERSON_NAME] - Boat Rock" at bounding box center [412, 313] width 310 height 25
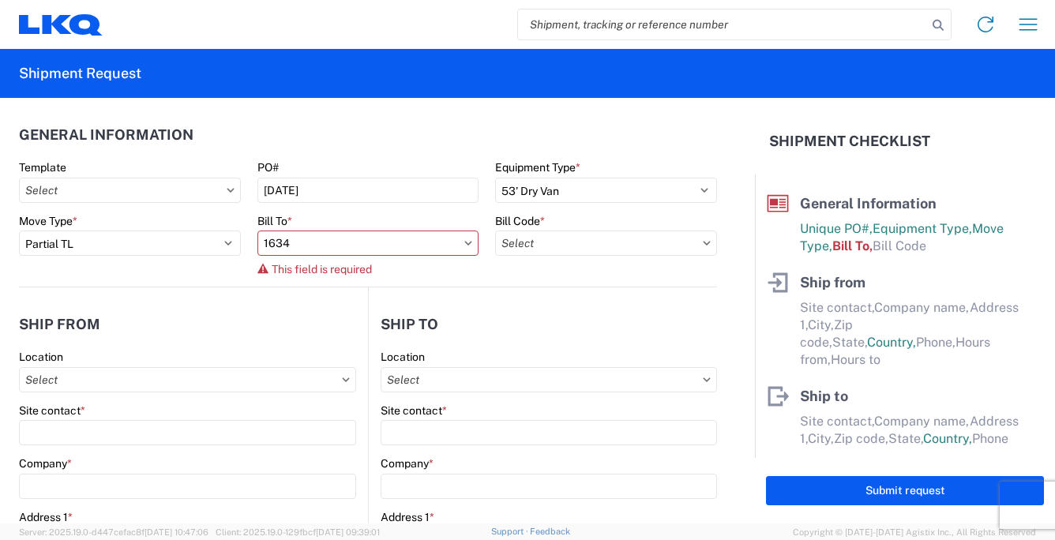
type input "1634 - [GEOGRAPHIC_DATA] - [PERSON_NAME] - Boat Rock"
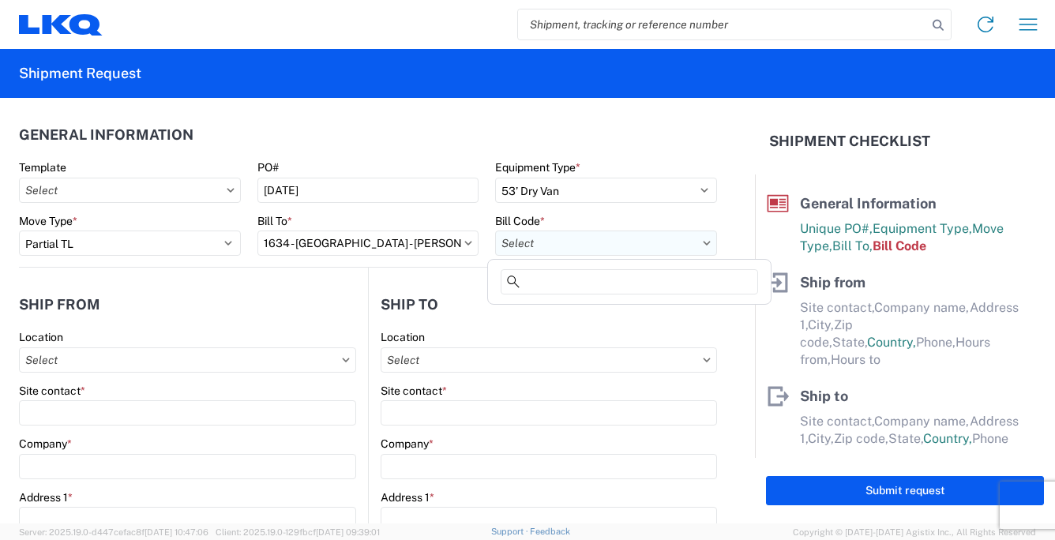
click at [550, 245] on input "text" at bounding box center [606, 243] width 222 height 25
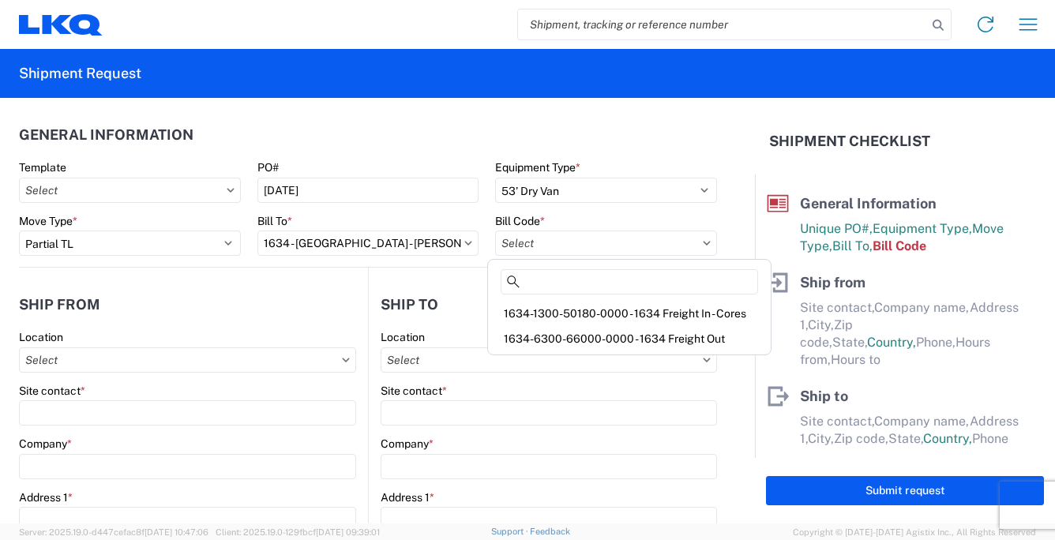
click at [579, 309] on div "1634-1300-50180-0000 - 1634 Freight In - Cores" at bounding box center [629, 313] width 276 height 25
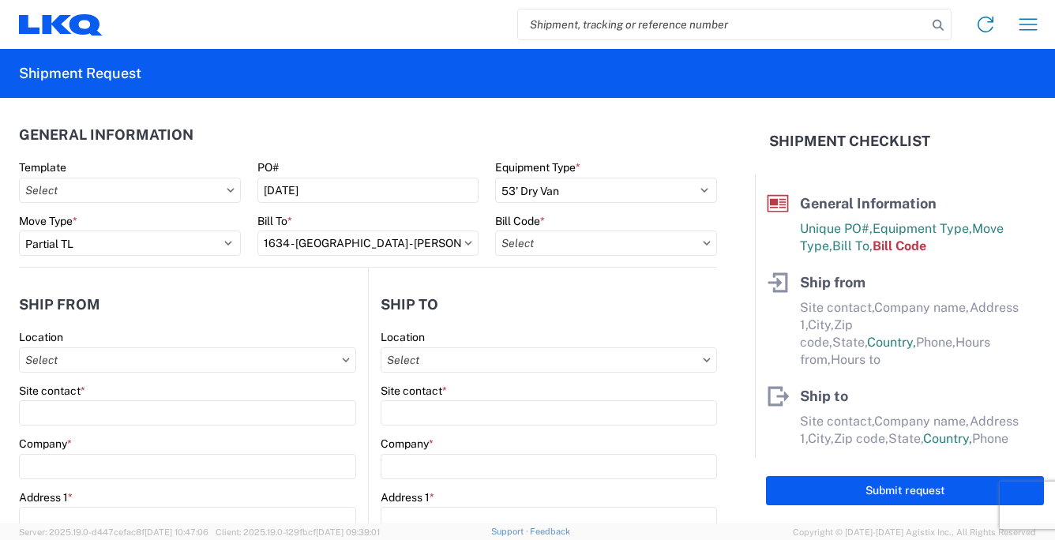
type input "1634-1300-50180-0000 - 1634 Freight In - Cores"
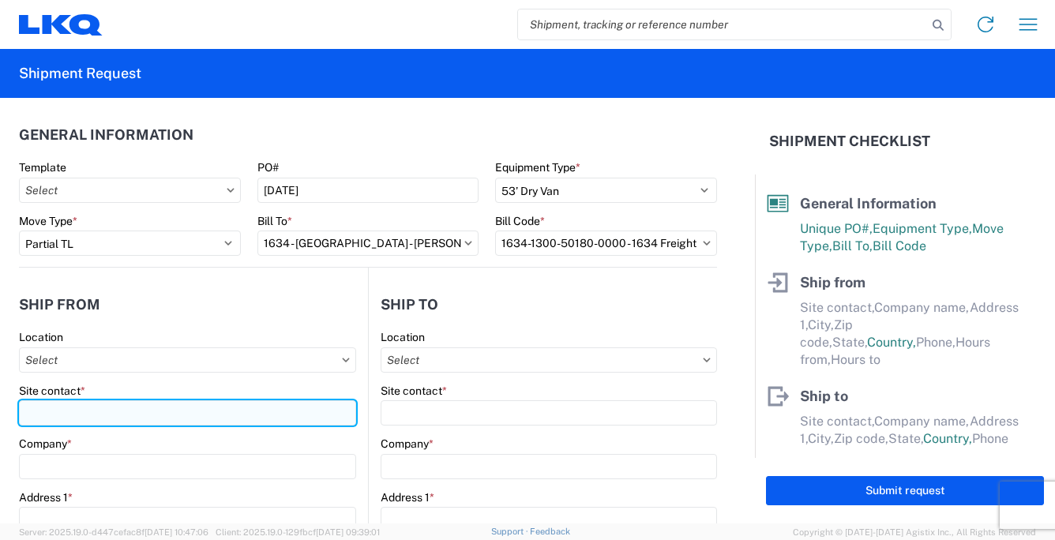
click at [73, 407] on input "Site contact *" at bounding box center [187, 412] width 337 height 25
type input "j"
type input "[PERSON_NAME]"
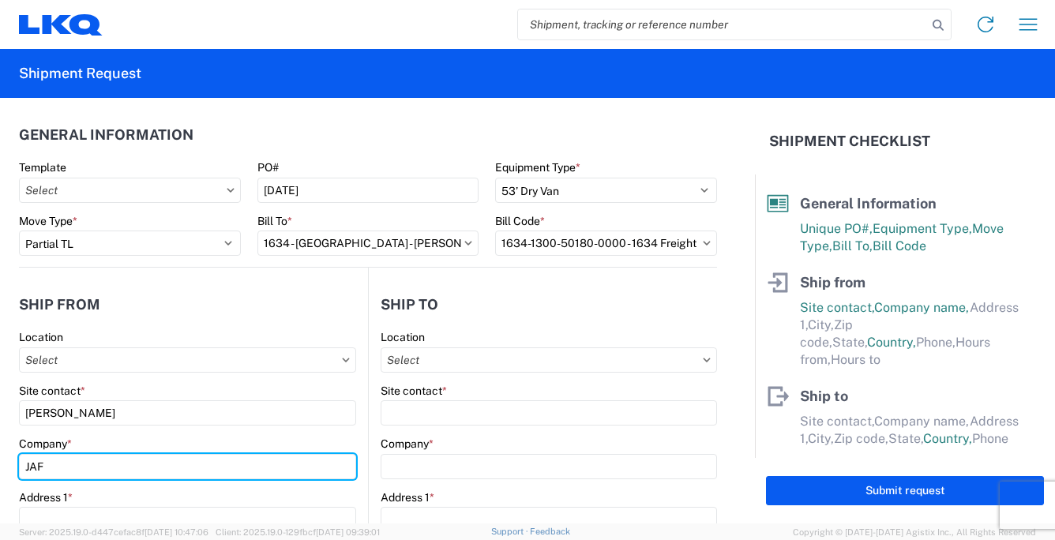
type input "JAFCORE LLC"
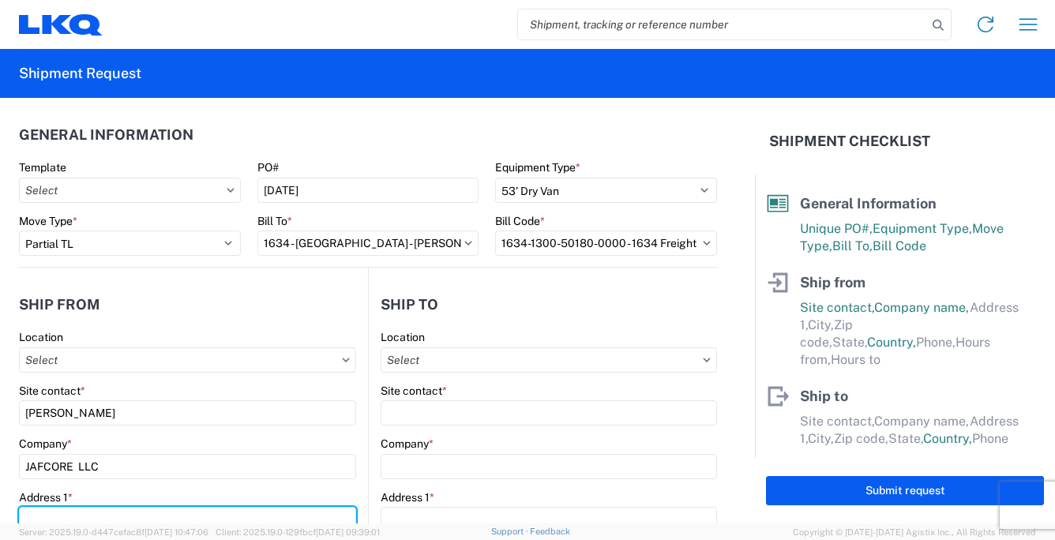
type input "[STREET_ADDRESS]"
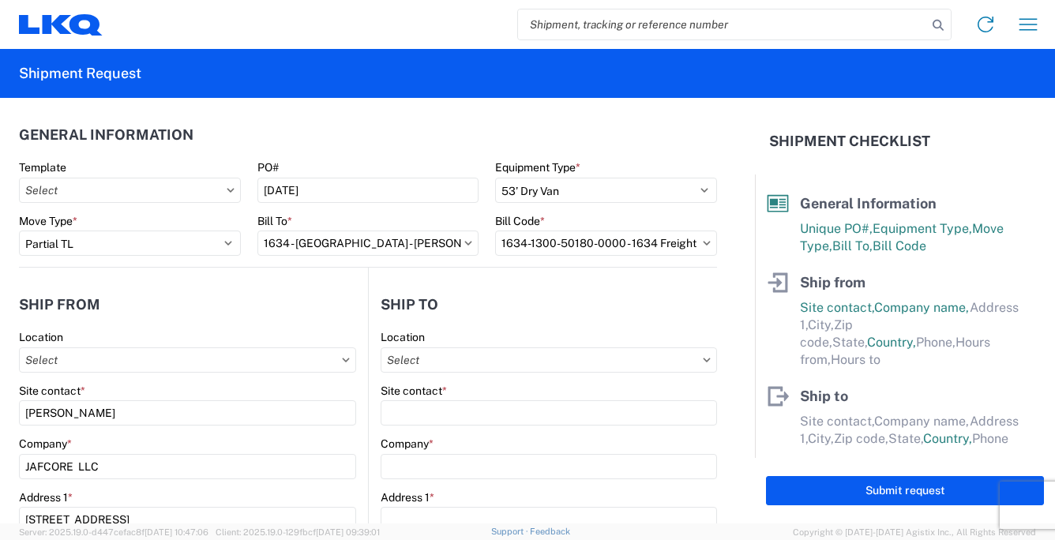
type input "FORT [PERSON_NAME]"
type input "34946"
select select "FL"
type input "[EMAIL_ADDRESS][DOMAIN_NAME]"
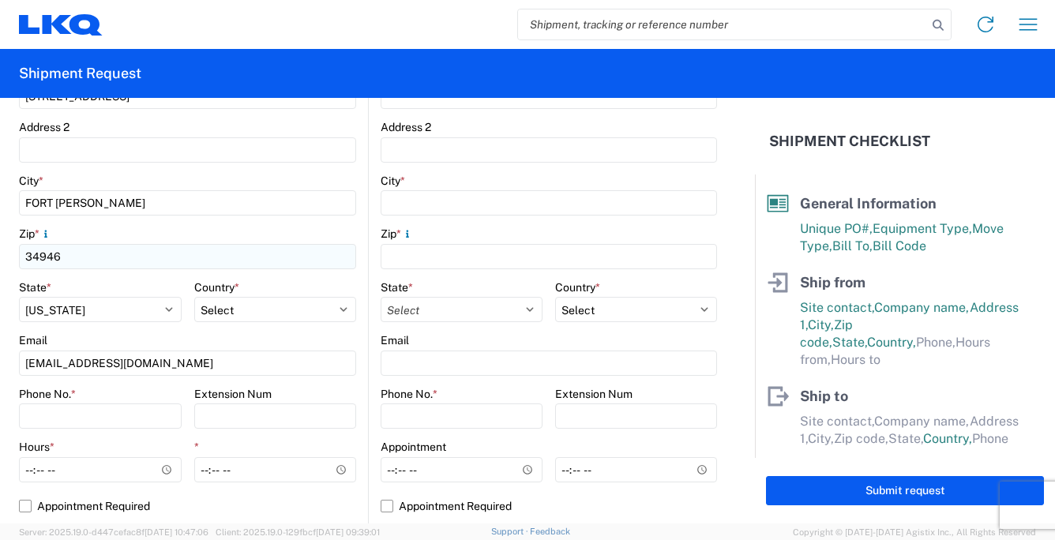
scroll to position [474, 0]
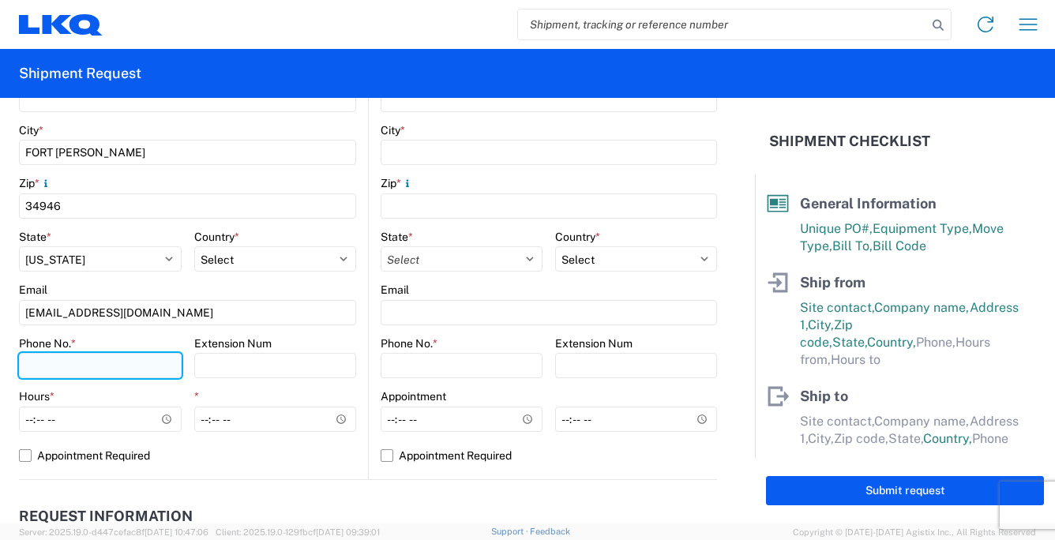
click at [53, 363] on input "Phone No. *" at bounding box center [100, 365] width 163 height 25
type input "[PHONE_NUMBER]"
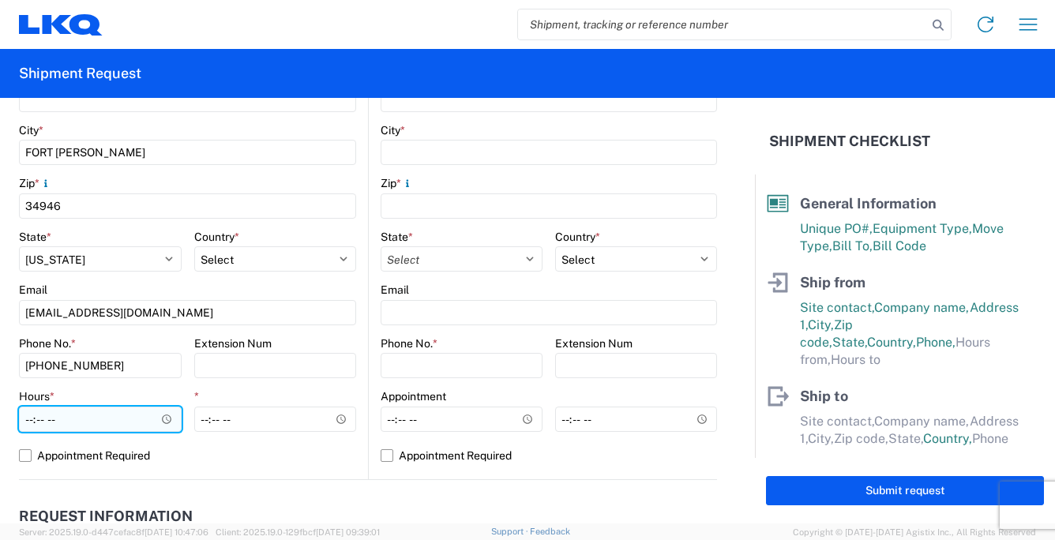
click at [25, 420] on input "Hours *" at bounding box center [100, 419] width 163 height 25
type input "13:00"
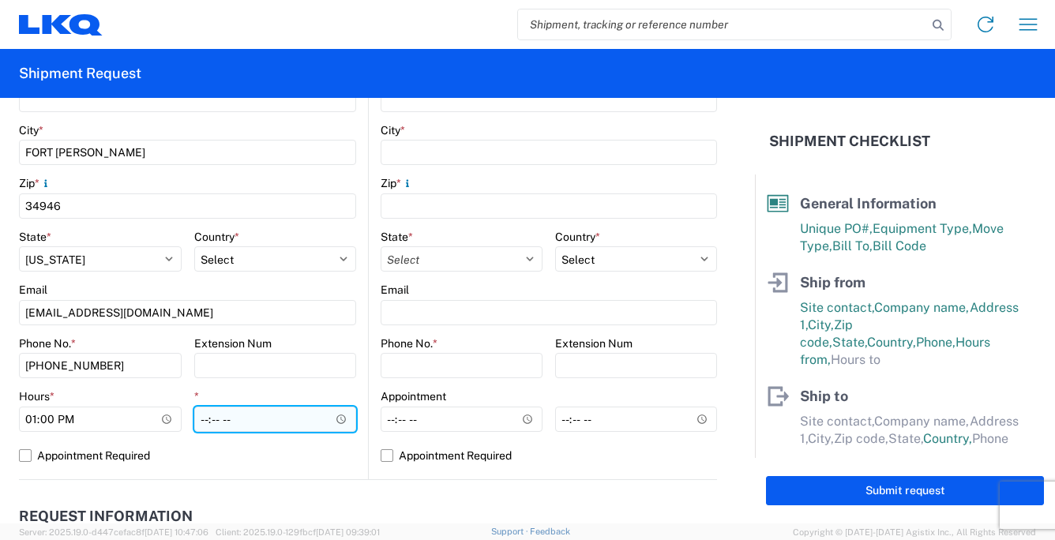
click at [198, 420] on input "*" at bounding box center [275, 419] width 163 height 25
type input "17:00"
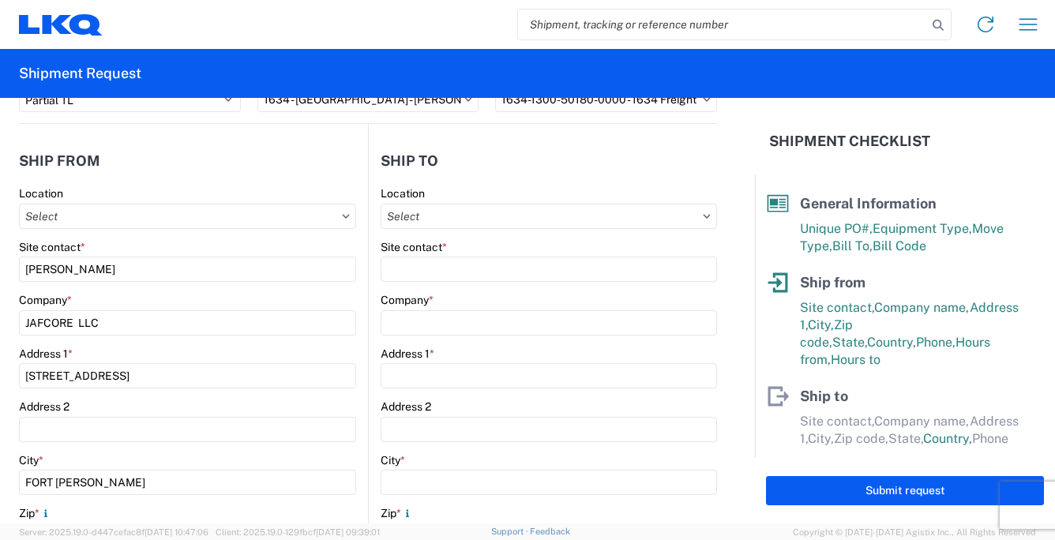
scroll to position [0, 0]
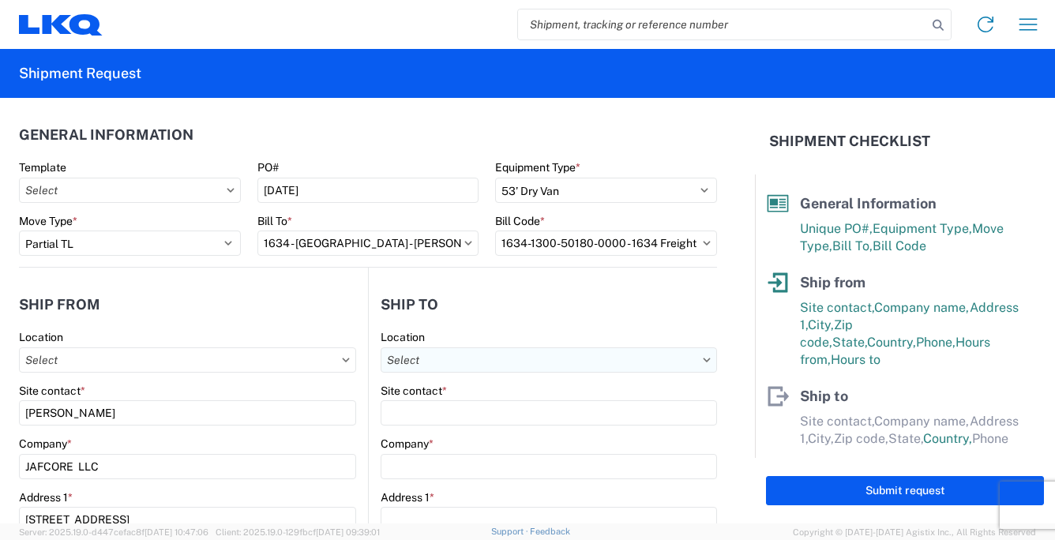
click at [428, 360] on input "text" at bounding box center [549, 359] width 336 height 25
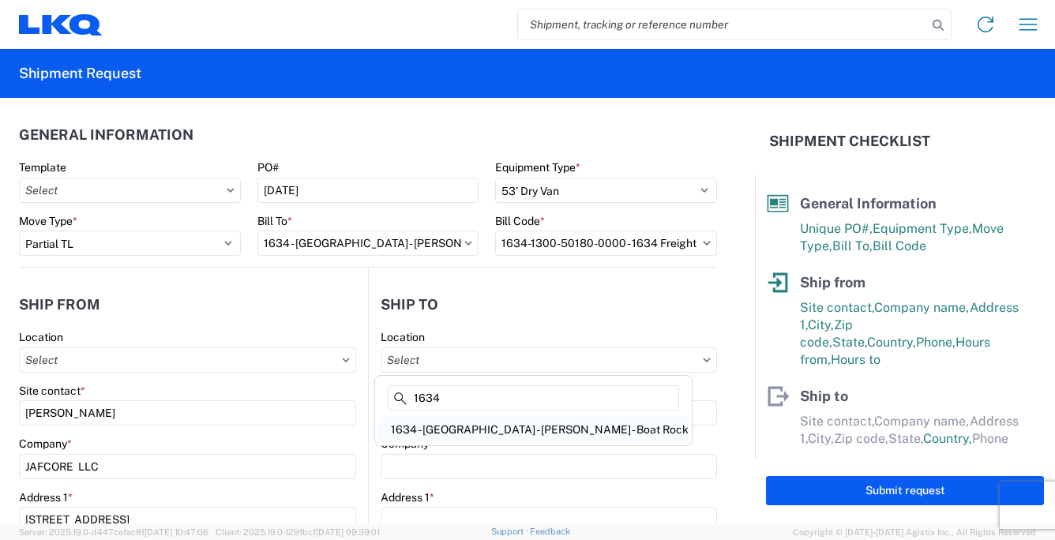
type input "1634"
click at [457, 430] on div "1634 - [GEOGRAPHIC_DATA] - [PERSON_NAME] - Boat Rock" at bounding box center [533, 429] width 310 height 25
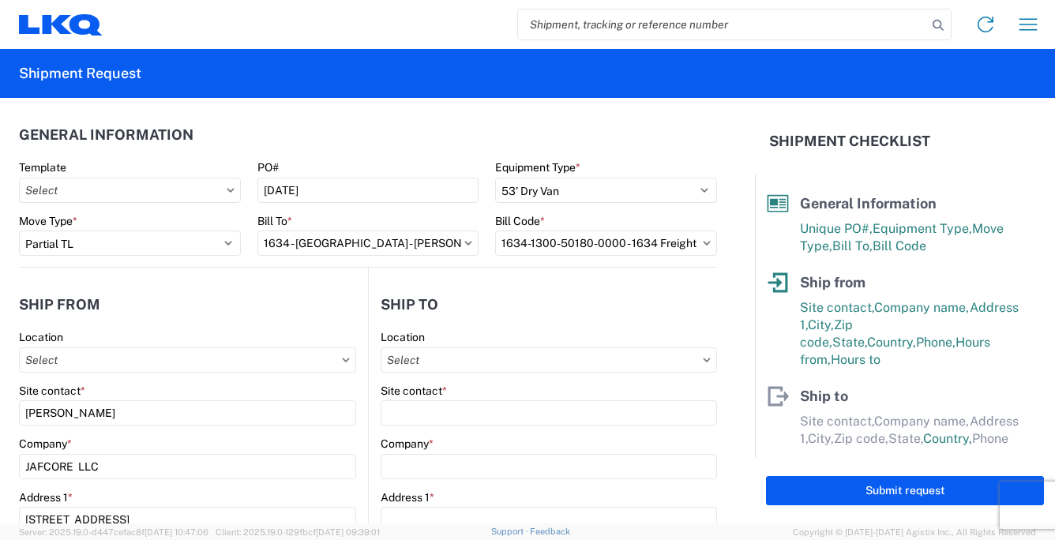
type input "1634 - [GEOGRAPHIC_DATA] - [PERSON_NAME] - Boat Rock"
type input "LKQ Corporation"
type input "[STREET_ADDRESS]"
type input "[GEOGRAPHIC_DATA]"
type input "30336"
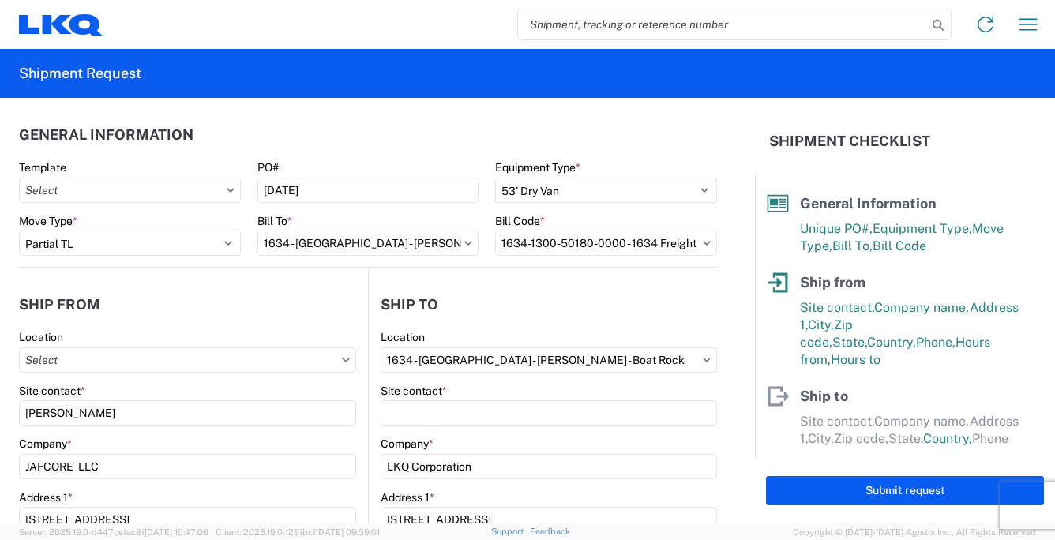
select select "GA"
select select "US"
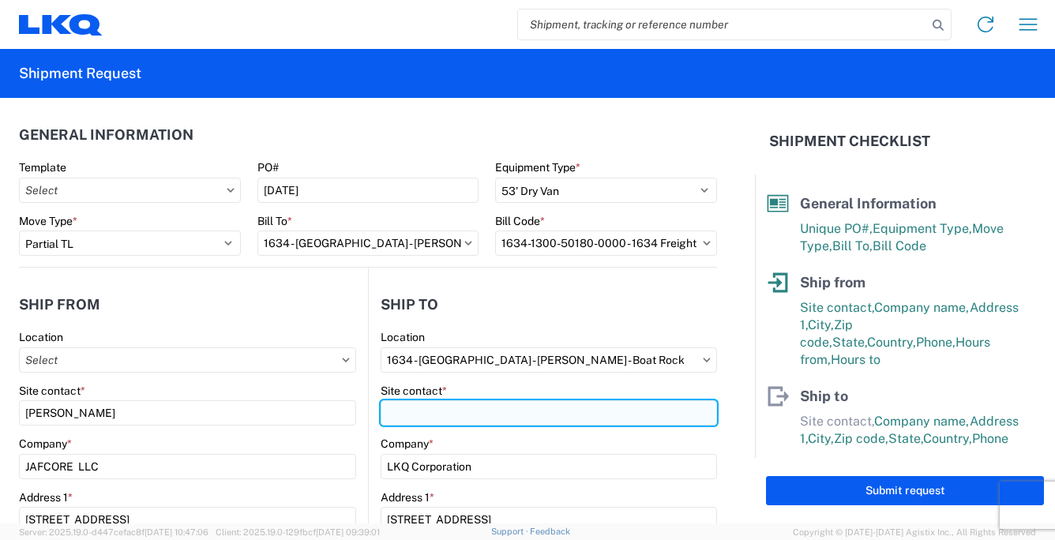
click at [415, 411] on input "Site contact *" at bounding box center [549, 412] width 336 height 25
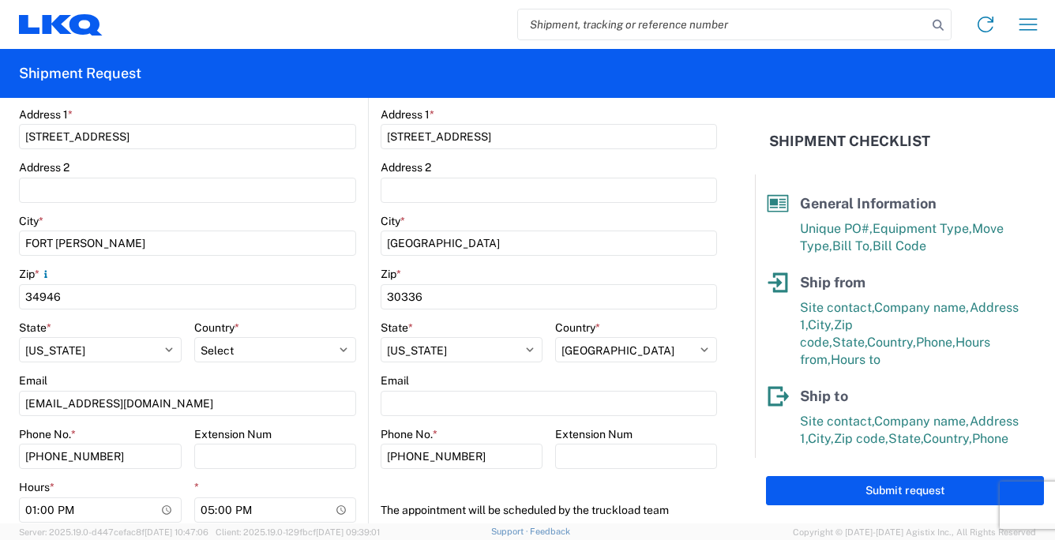
scroll to position [395, 0]
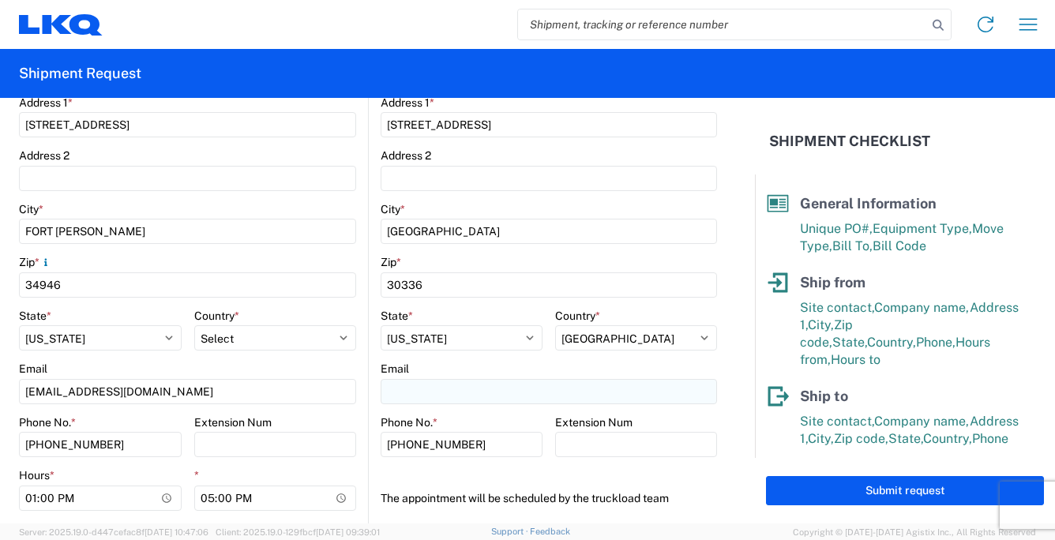
type input "[PERSON_NAME]"
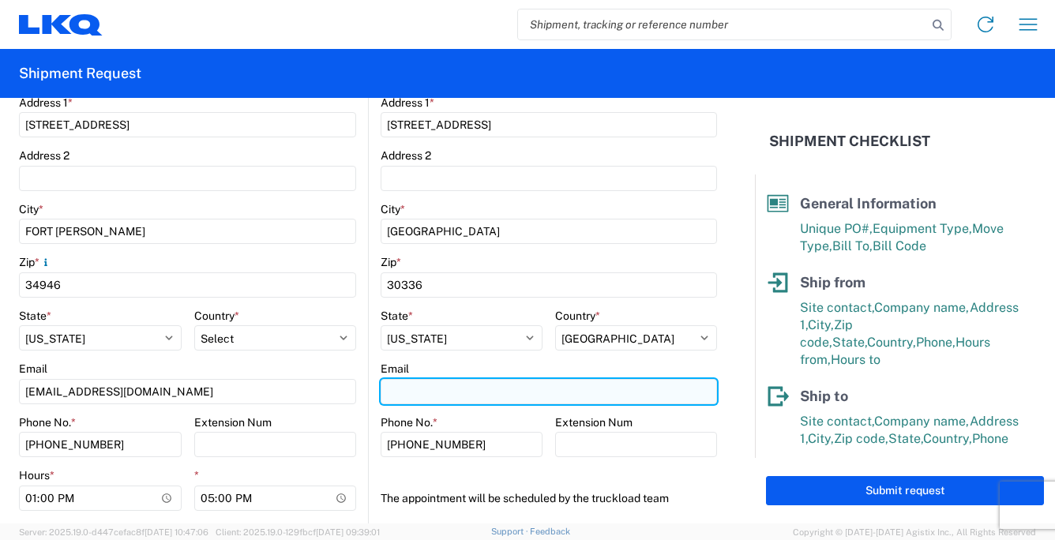
click at [408, 391] on input "Email" at bounding box center [549, 391] width 336 height 25
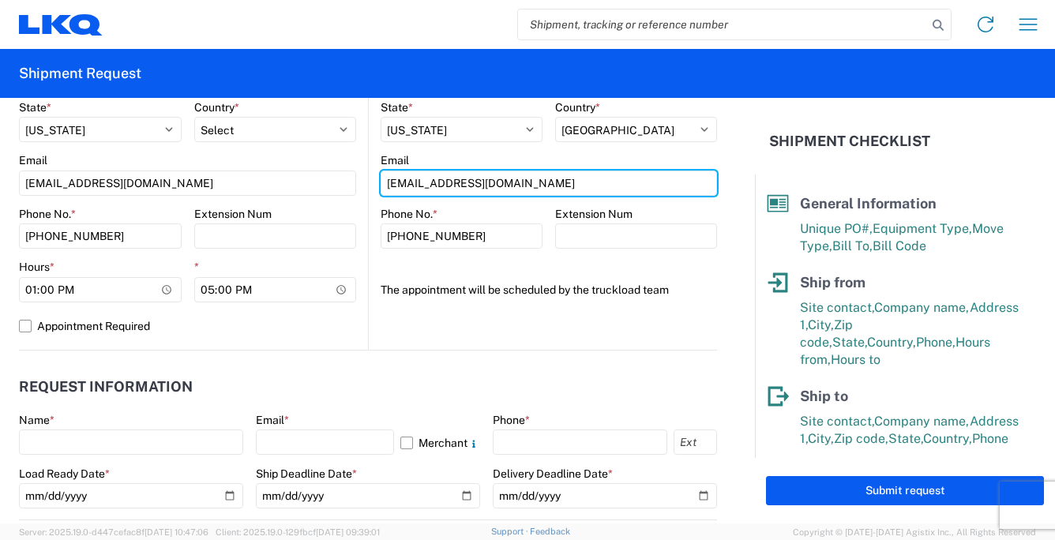
scroll to position [632, 0]
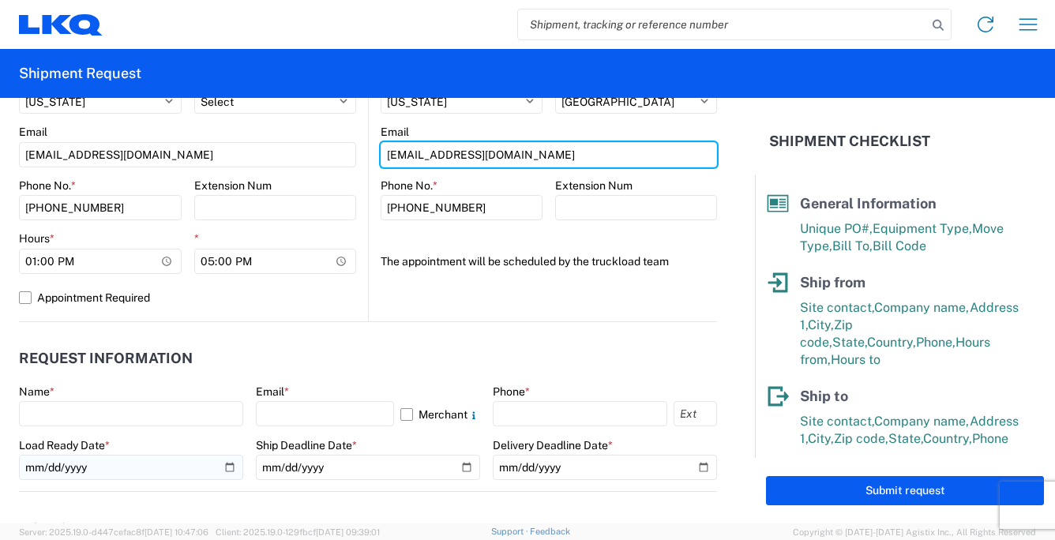
type input "[EMAIL_ADDRESS][DOMAIN_NAME]"
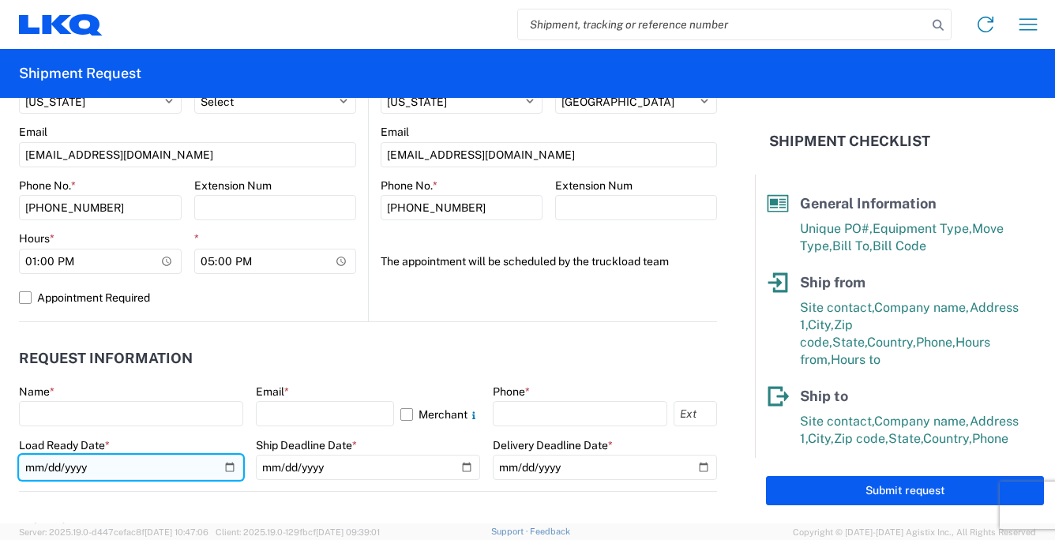
click at [223, 470] on input "date" at bounding box center [131, 467] width 224 height 25
click at [223, 468] on input "[DATE]" at bounding box center [131, 467] width 224 height 25
type input "[DATE]"
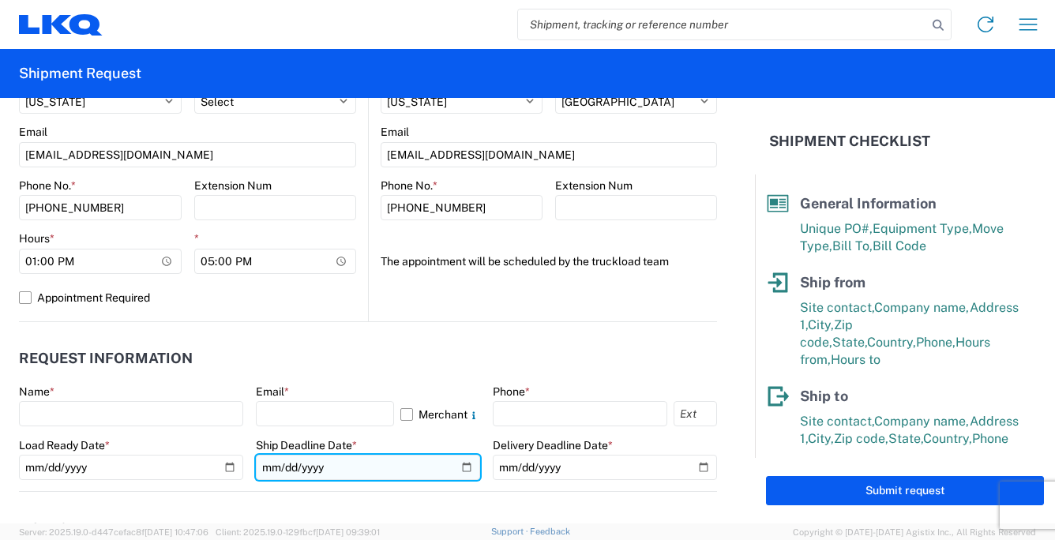
click at [458, 470] on input "date" at bounding box center [368, 467] width 224 height 25
type input "[DATE]"
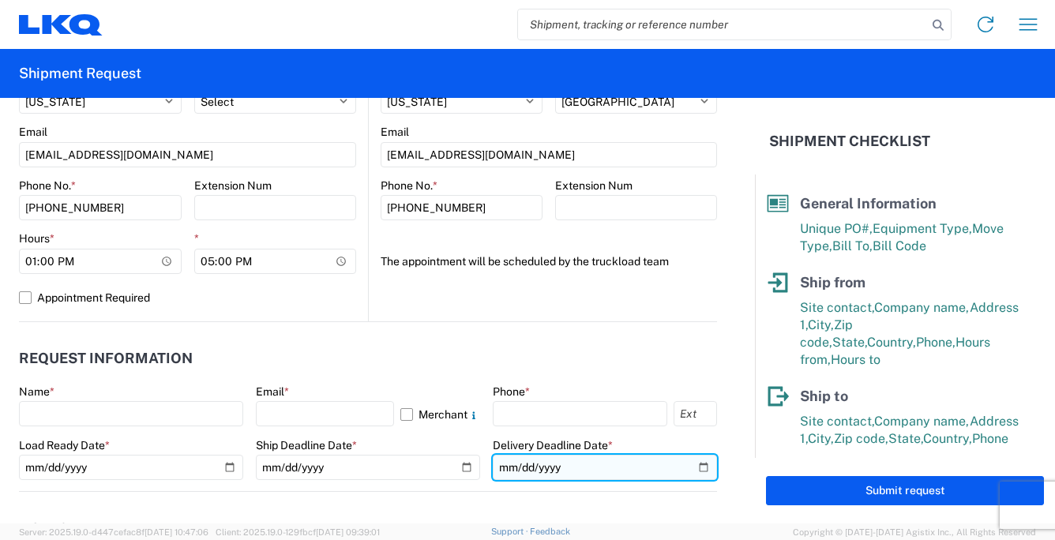
click at [689, 468] on input "date" at bounding box center [605, 467] width 224 height 25
type input "[DATE]"
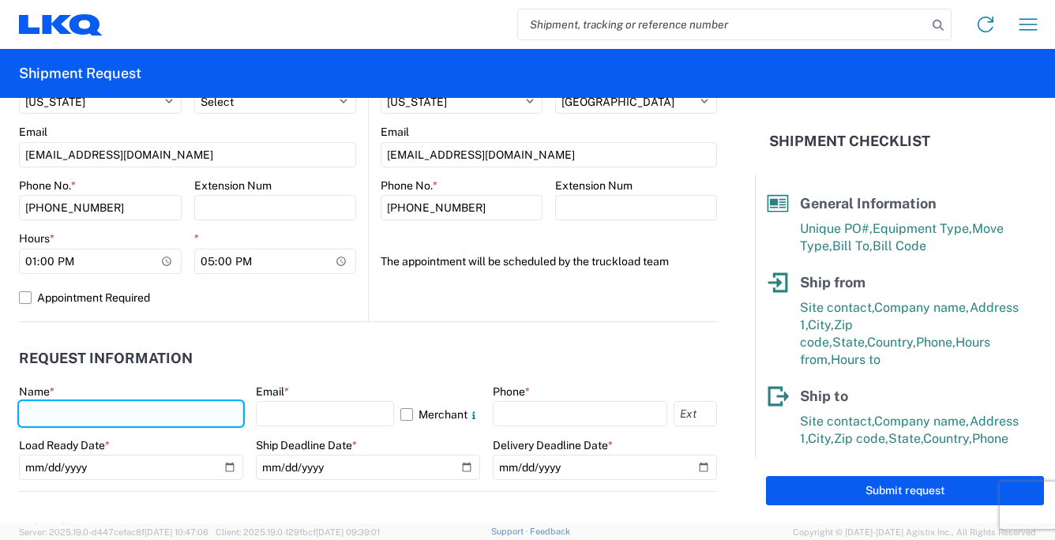
click at [102, 411] on input "text" at bounding box center [131, 413] width 224 height 25
type input "[PERSON_NAME]"
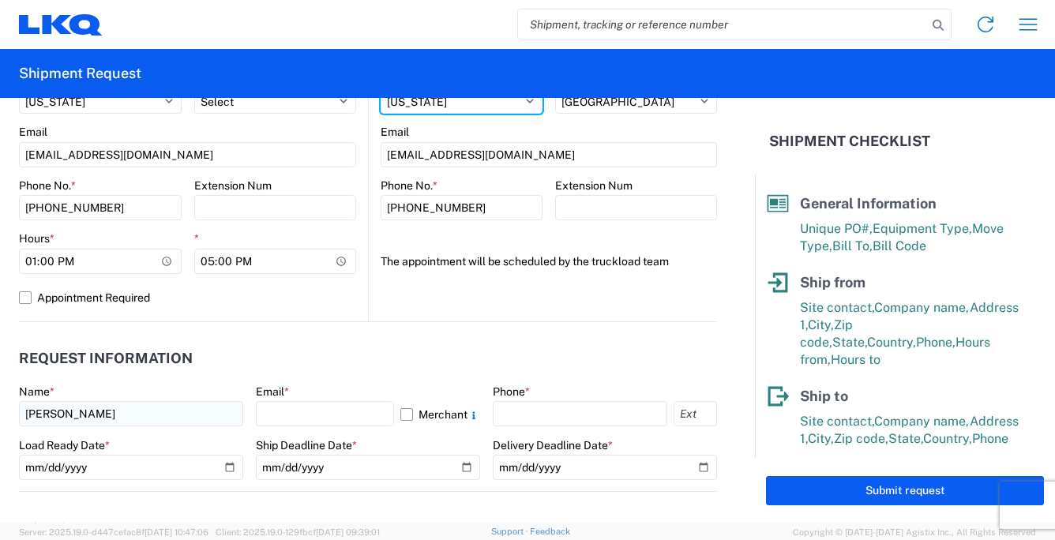
select select "SC"
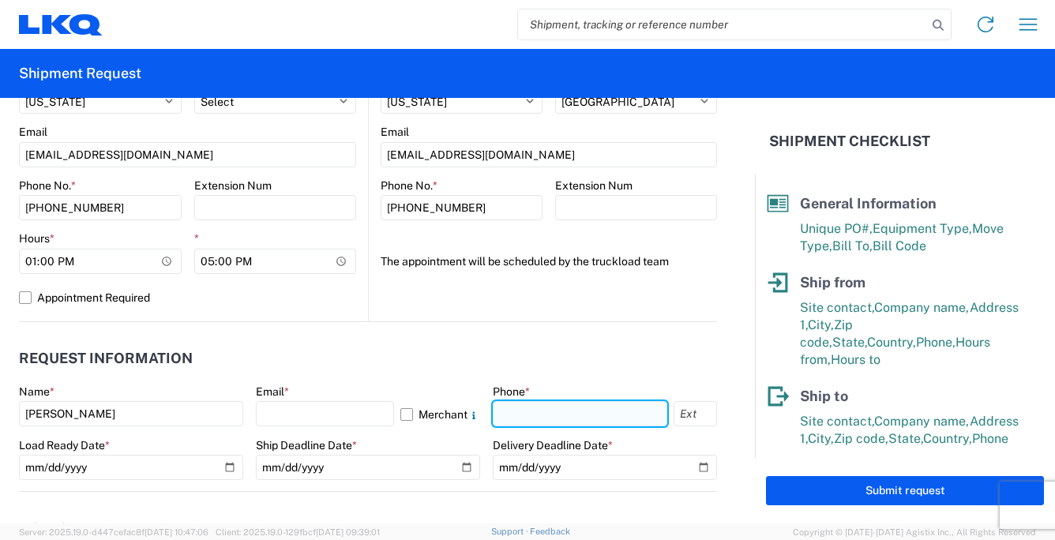
click at [535, 407] on input "text" at bounding box center [580, 413] width 174 height 25
type input "[PHONE_NUMBER]"
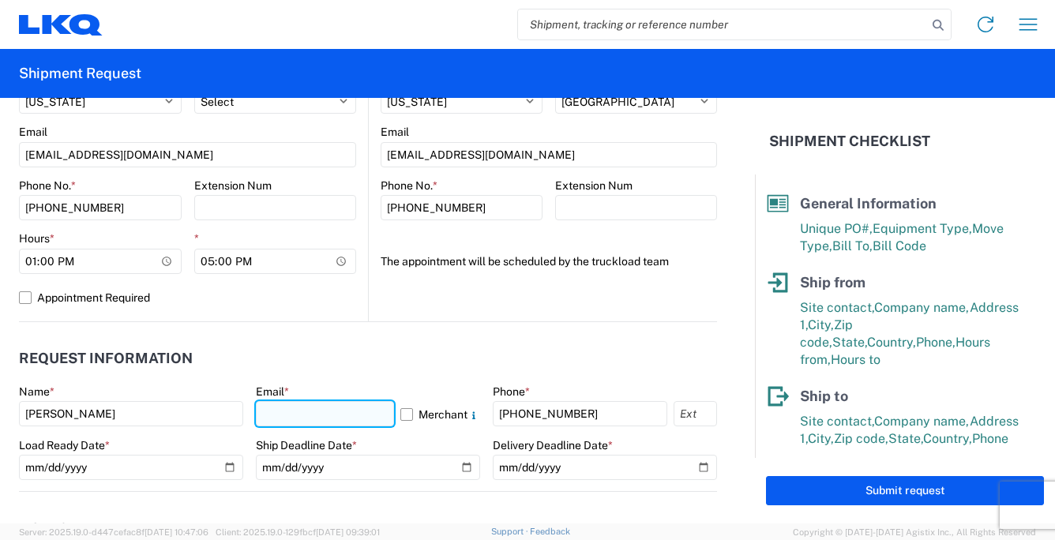
click at [300, 411] on input "text" at bounding box center [325, 413] width 138 height 25
type input "T"
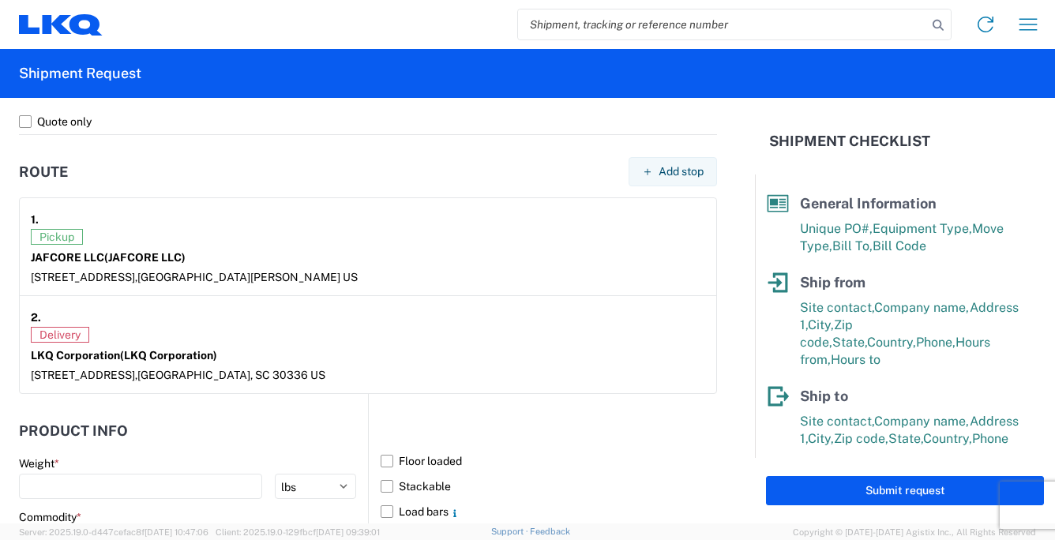
scroll to position [1184, 0]
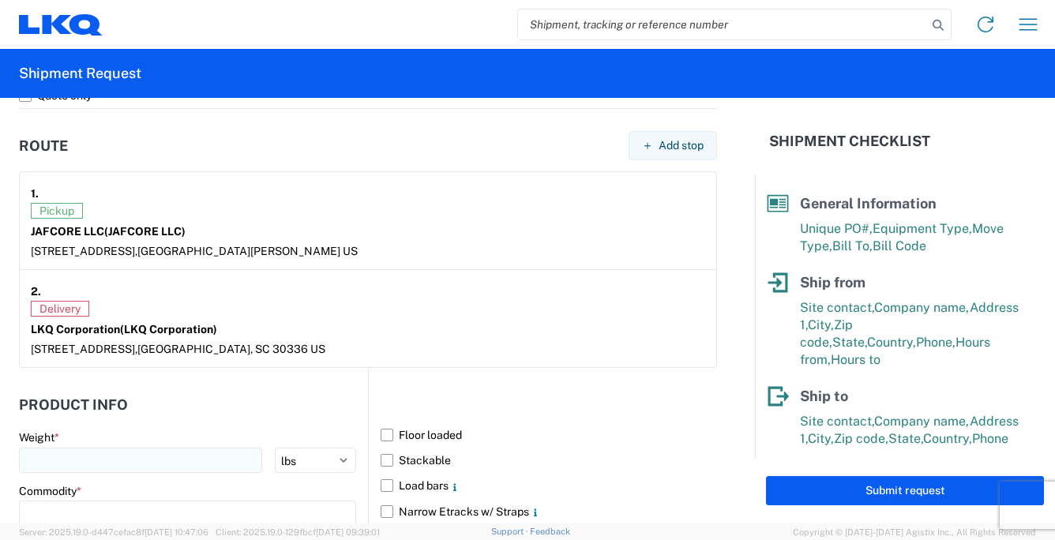
type input "[EMAIL_ADDRESS][DOMAIN_NAME]"
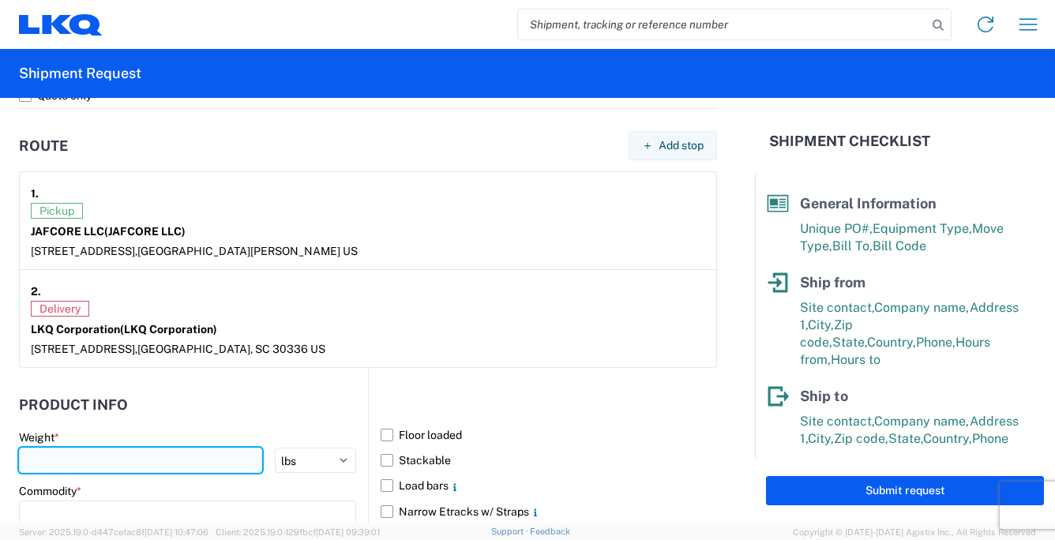
click at [92, 456] on input "number" at bounding box center [140, 460] width 243 height 25
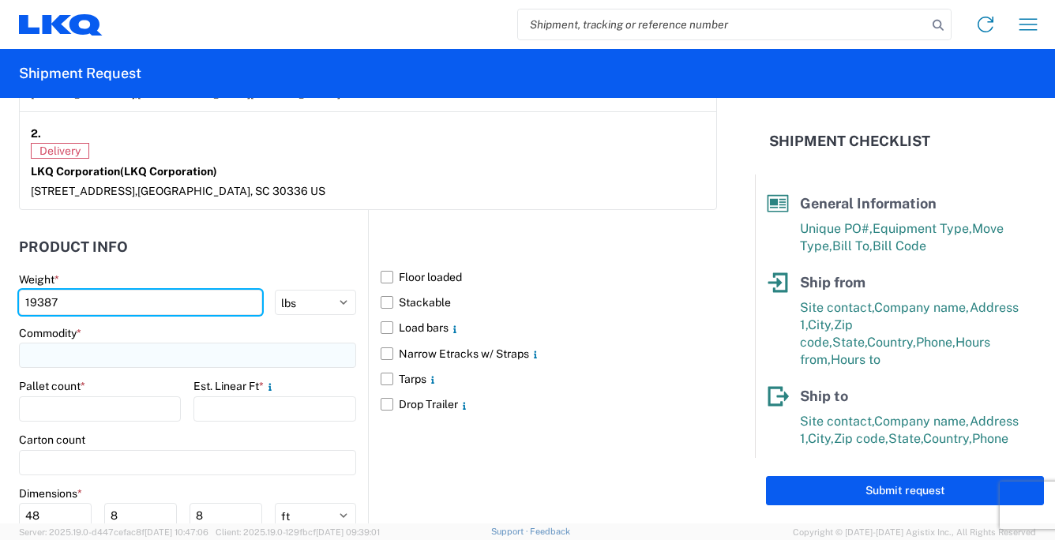
type input "19387"
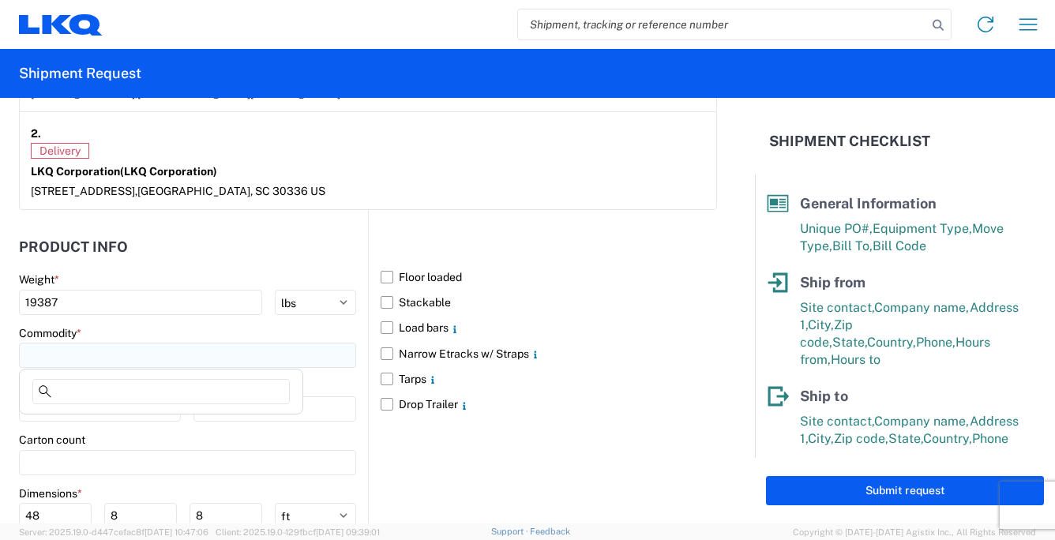
click at [79, 355] on input at bounding box center [187, 355] width 337 height 25
click at [111, 392] on input at bounding box center [160, 391] width 257 height 25
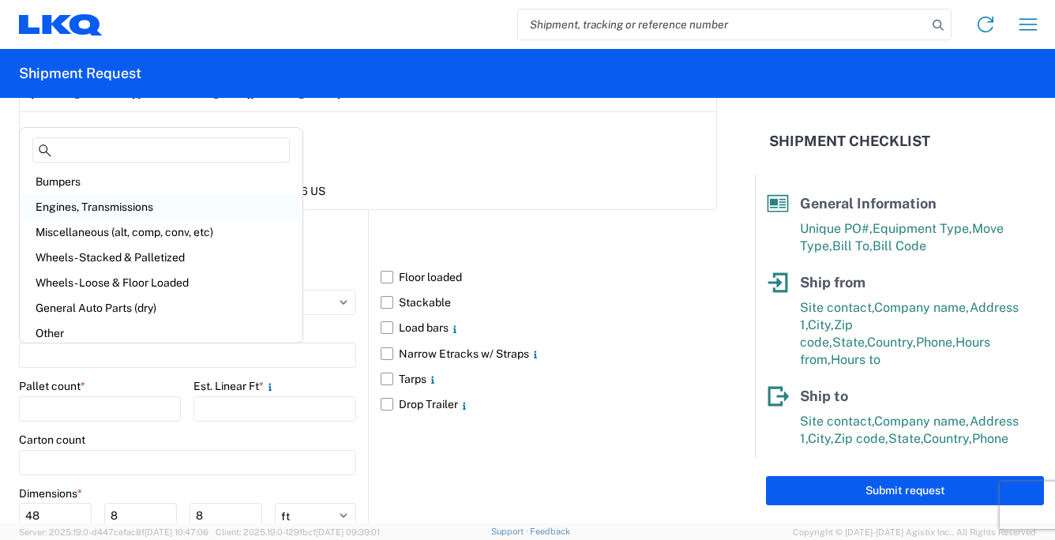
click at [129, 205] on div "Engines, Transmissions" at bounding box center [161, 206] width 276 height 25
type input "Engines, Transmissions"
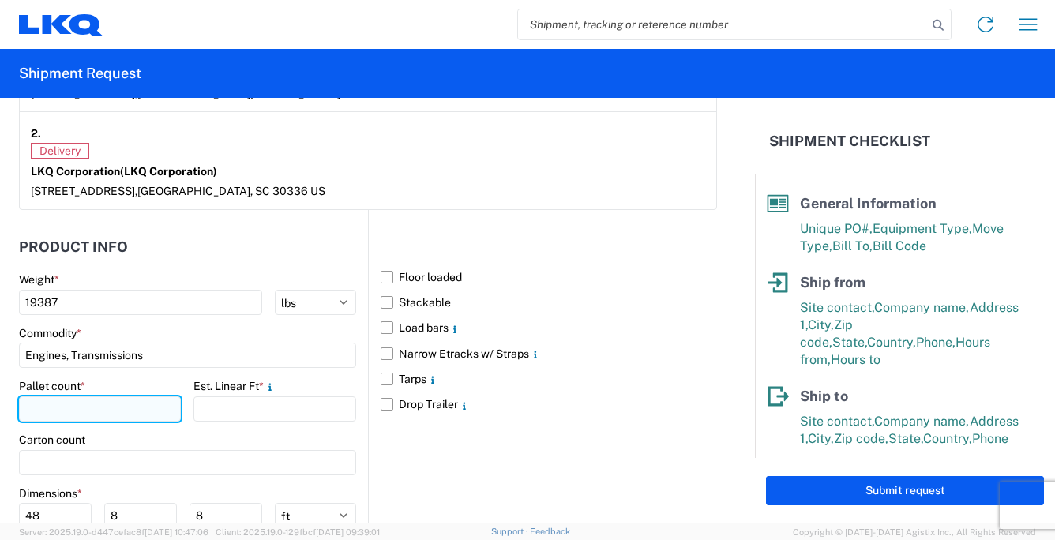
click at [68, 405] on input "number" at bounding box center [100, 408] width 162 height 25
type input "12"
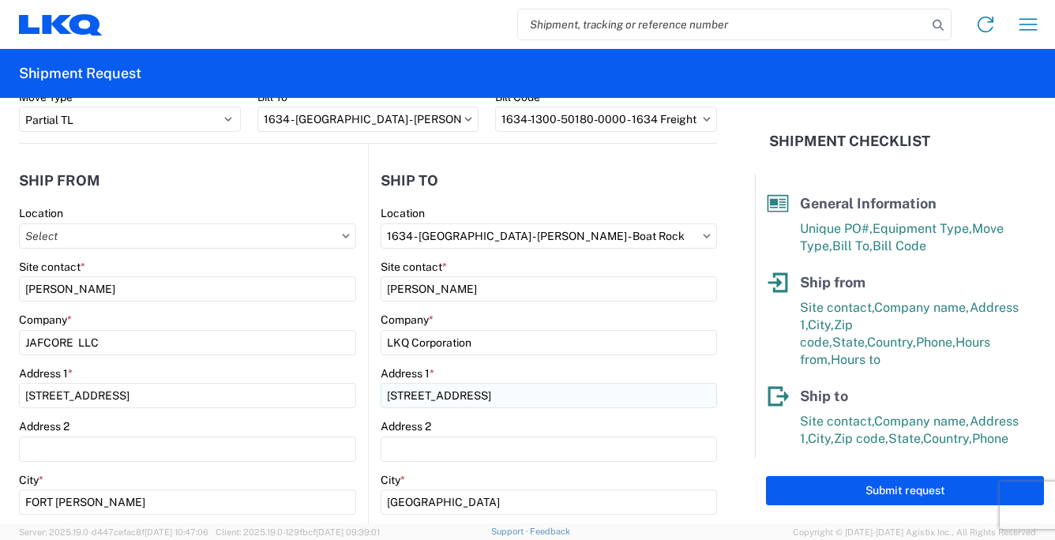
scroll to position [316, 0]
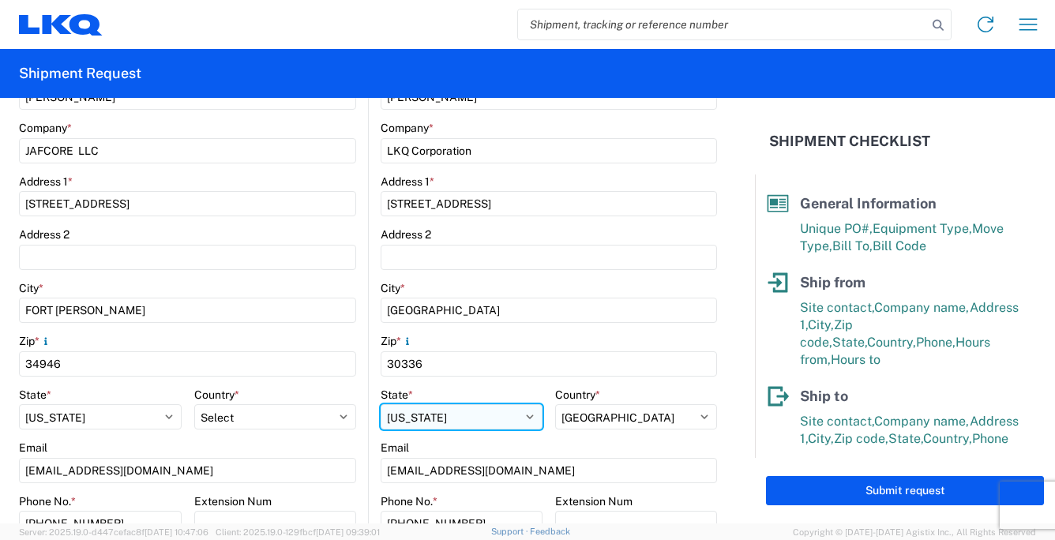
click at [446, 420] on select "Select [US_STATE] [US_STATE] [US_STATE] [US_STATE] Armed Forces Americas Armed …" at bounding box center [462, 416] width 162 height 25
select select "GA"
click at [381, 404] on select "Select [US_STATE] [US_STATE] [US_STATE] [US_STATE] Armed Forces Americas Armed …" at bounding box center [462, 416] width 162 height 25
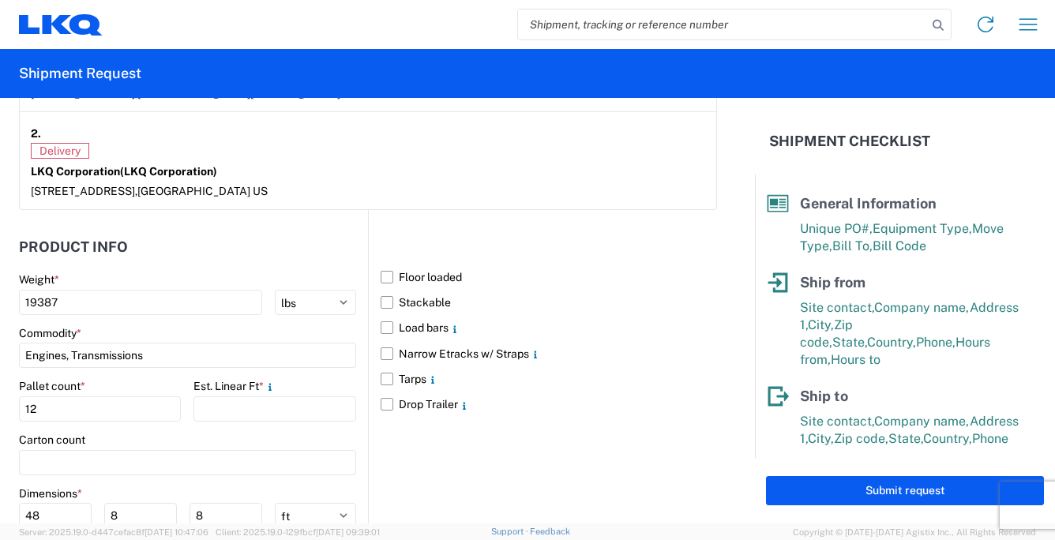
scroll to position [1421, 0]
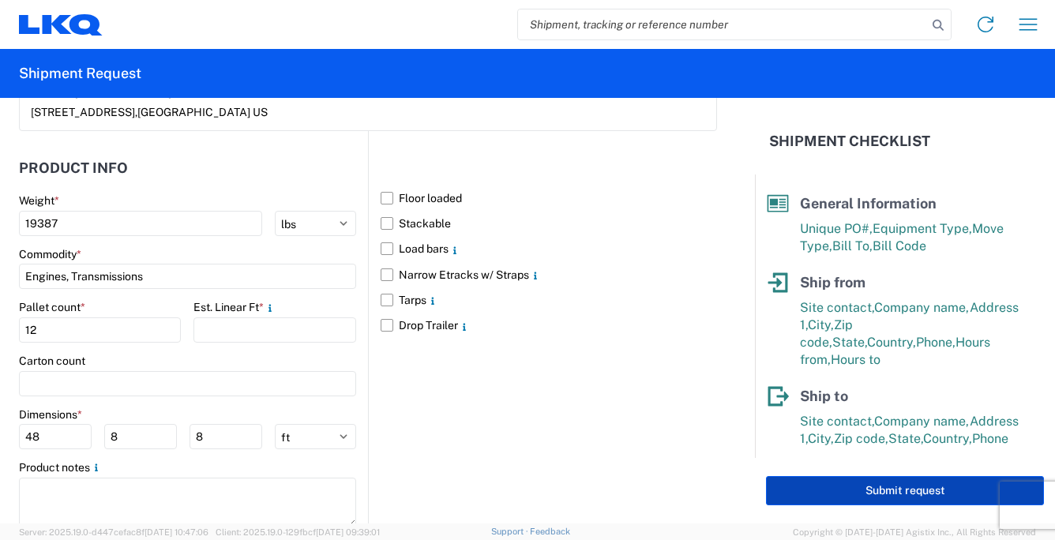
click at [812, 491] on button "Submit request" at bounding box center [905, 490] width 278 height 29
select select "US"
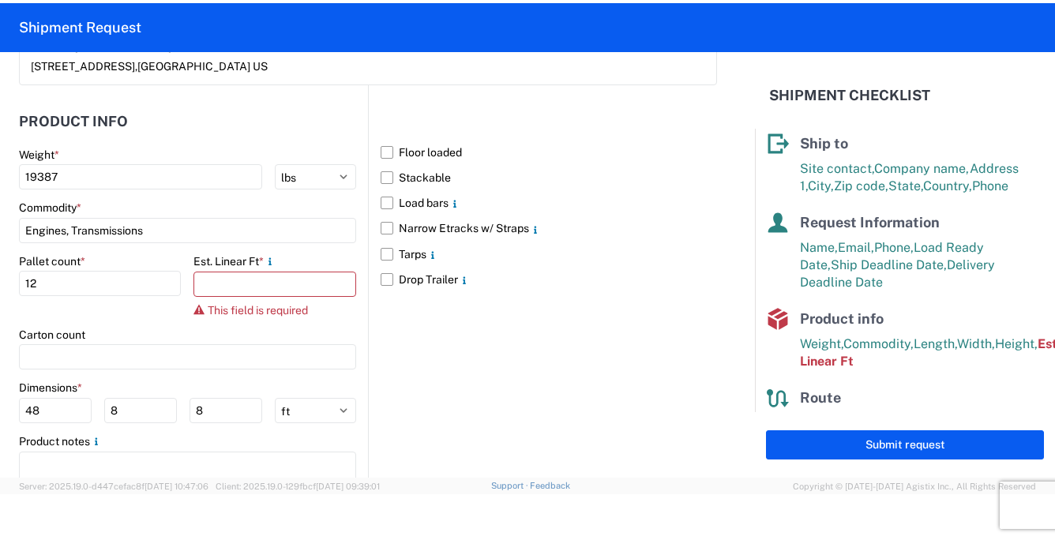
scroll to position [258, 0]
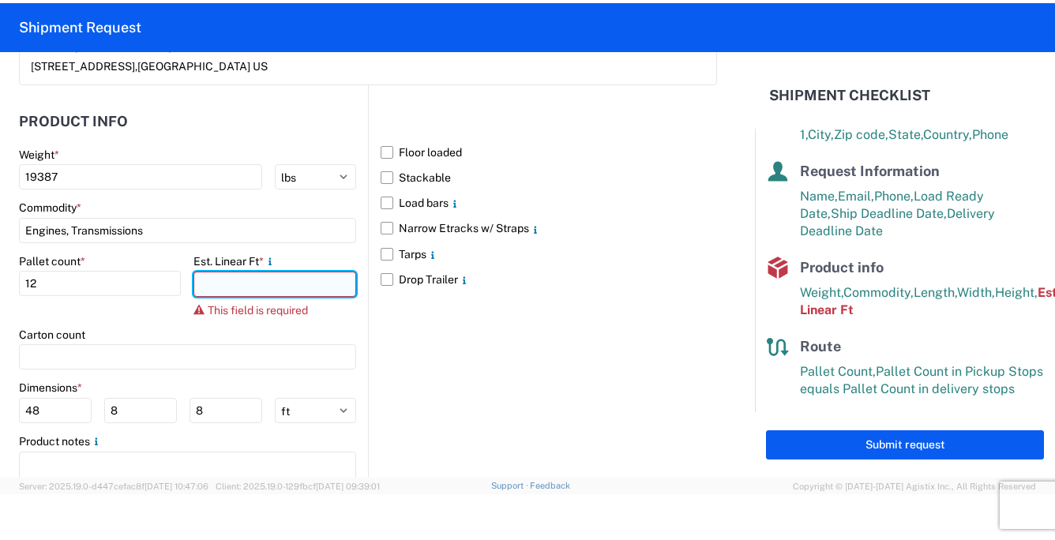
click at [248, 277] on input "number" at bounding box center [274, 284] width 162 height 25
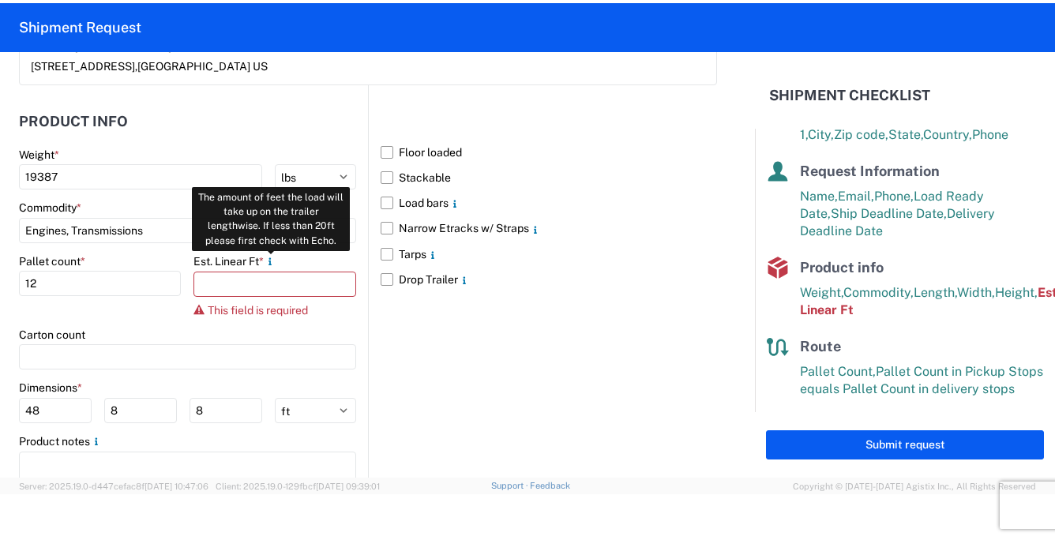
click at [270, 259] on icon at bounding box center [270, 261] width 13 height 13
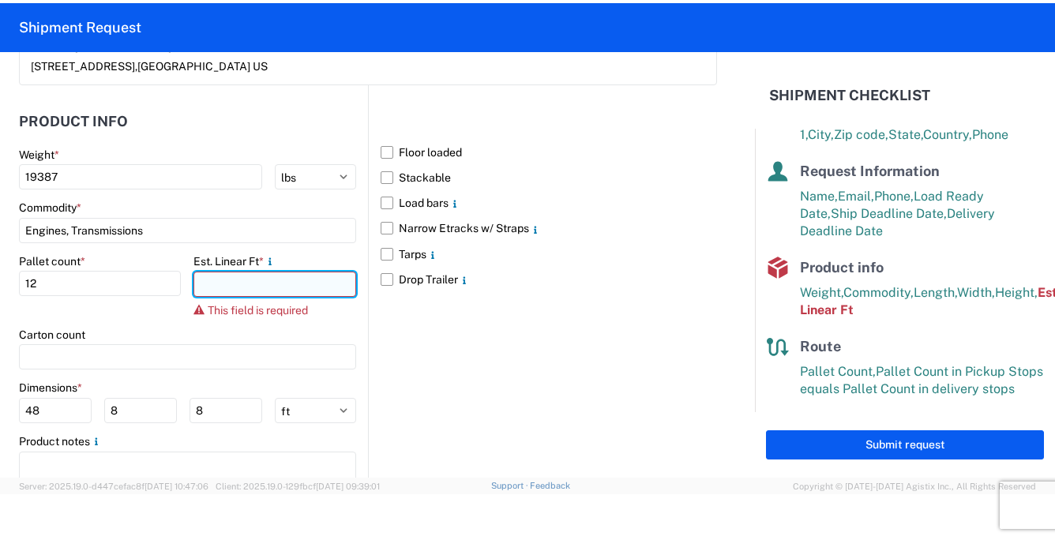
click at [227, 283] on input "number" at bounding box center [274, 284] width 162 height 25
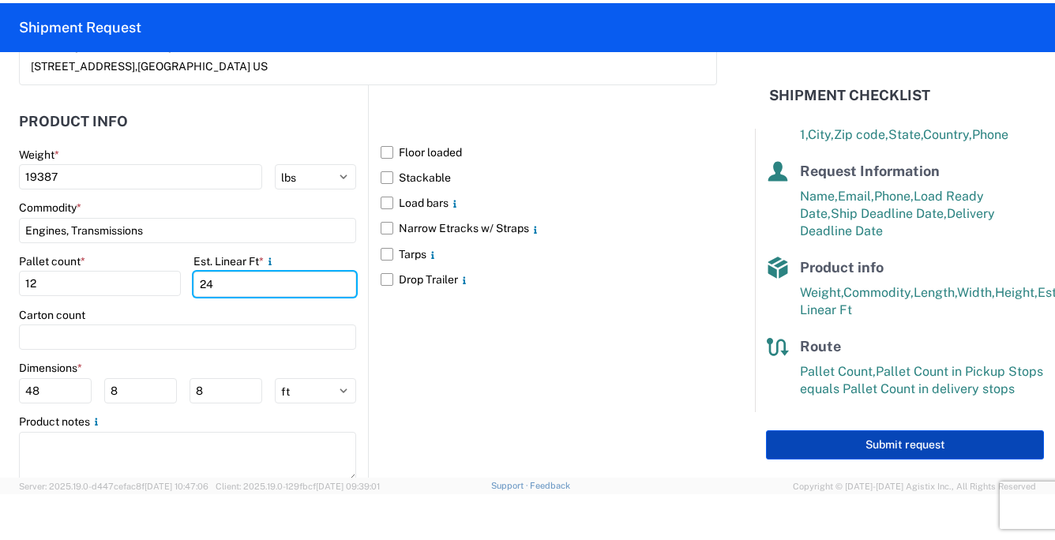
type input "24"
click at [860, 446] on button "Submit request" at bounding box center [905, 444] width 278 height 29
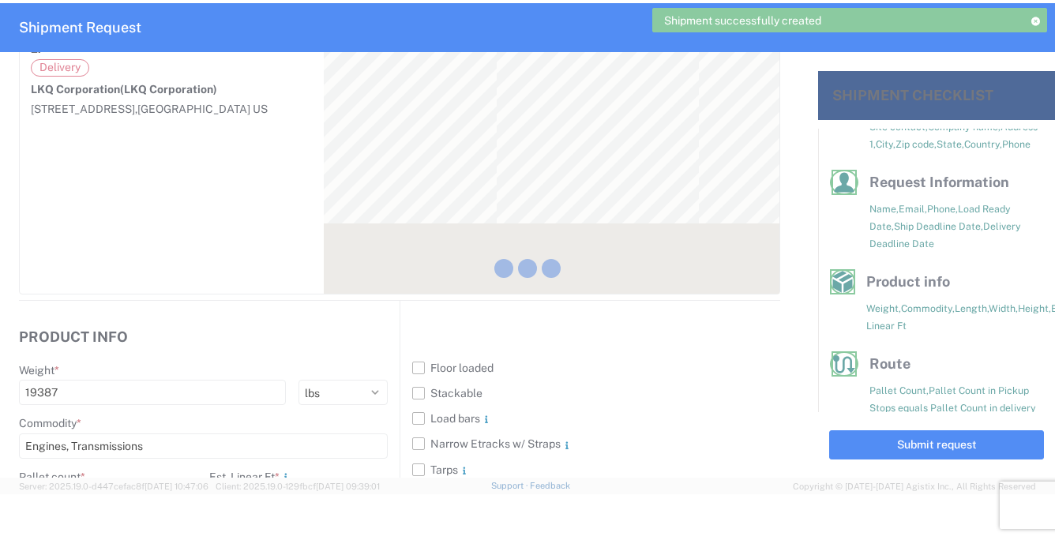
scroll to position [260, 0]
